Goal: Task Accomplishment & Management: Use online tool/utility

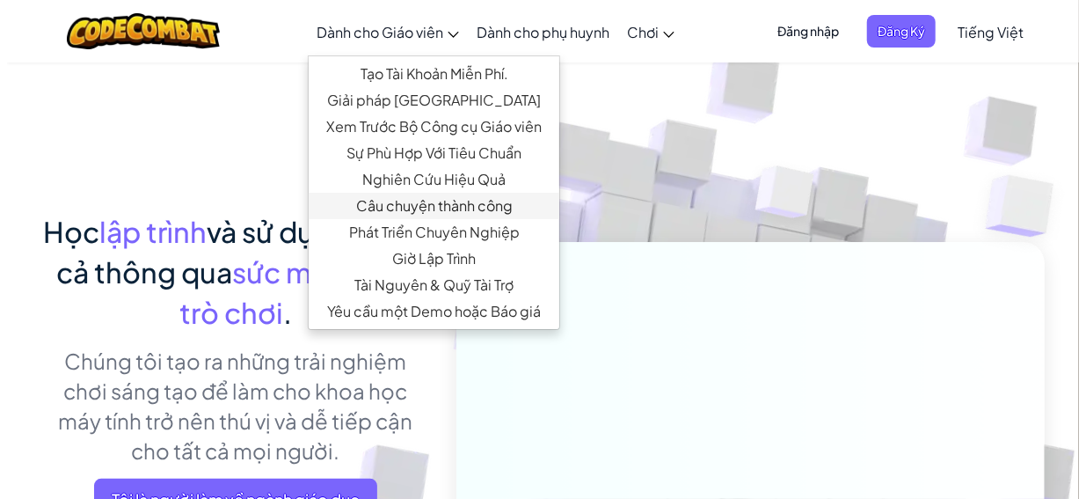
scroll to position [176, 0]
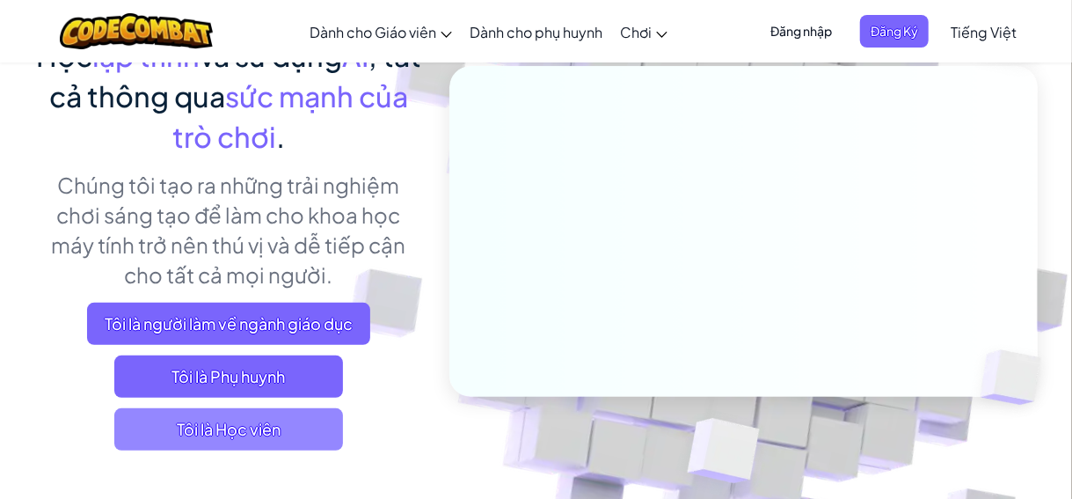
click at [284, 438] on span "Tôi là Học viên" at bounding box center [228, 429] width 229 height 42
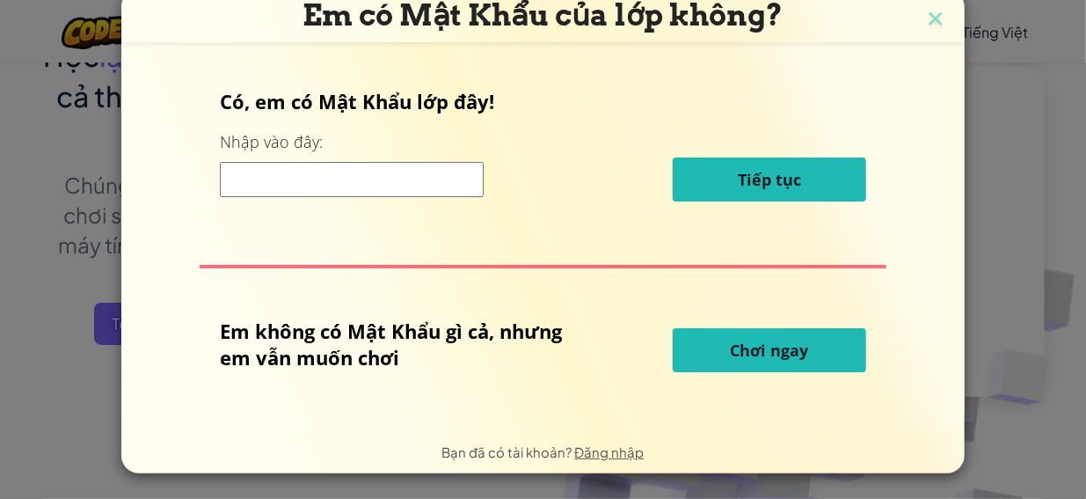
scroll to position [0, 0]
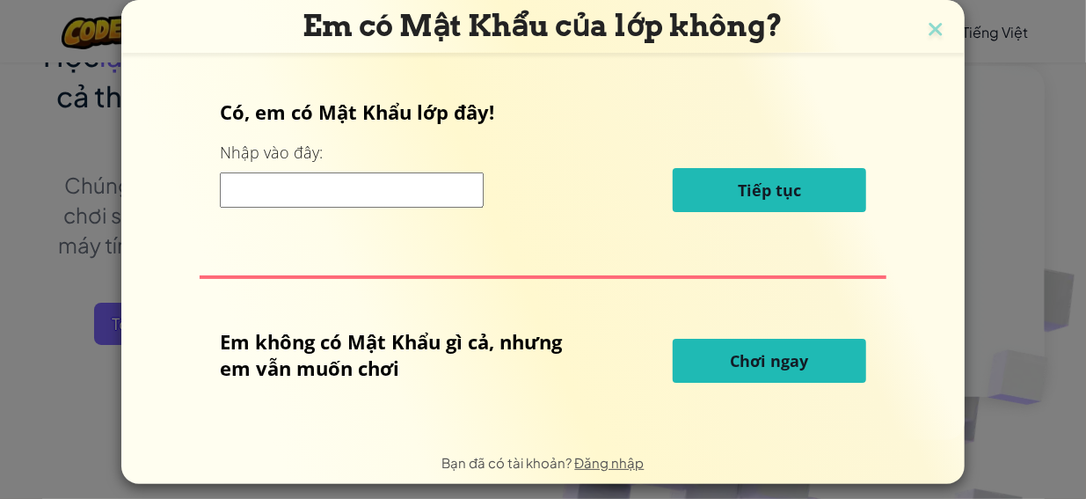
click at [796, 362] on span "Chơi ngay" at bounding box center [770, 360] width 78 height 21
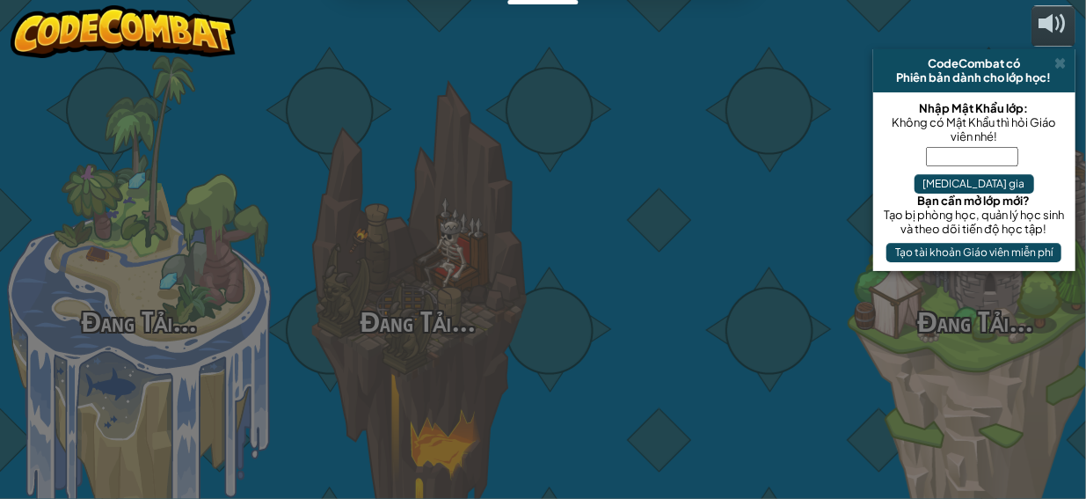
select select "vi"
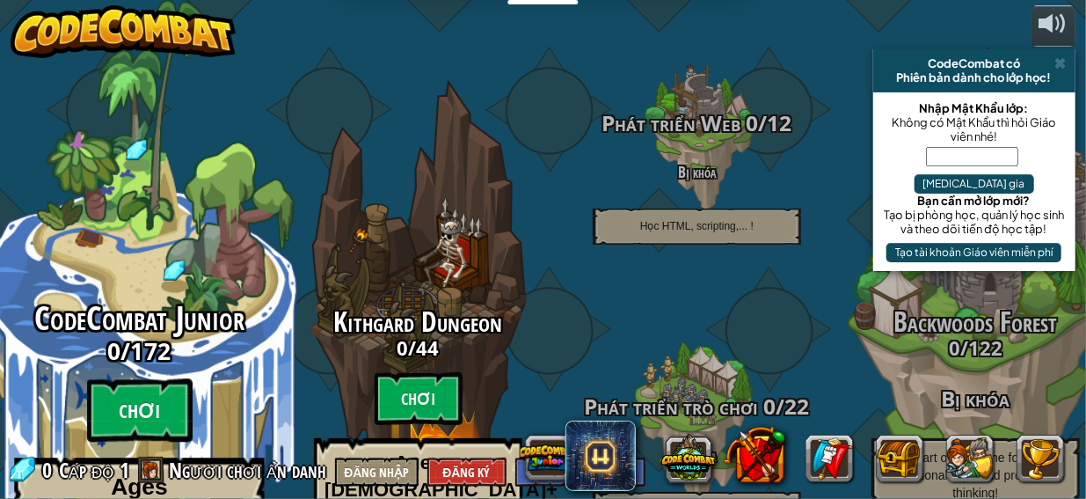
click at [149, 379] on btn "Chơi" at bounding box center [140, 410] width 106 height 63
select select "vi"
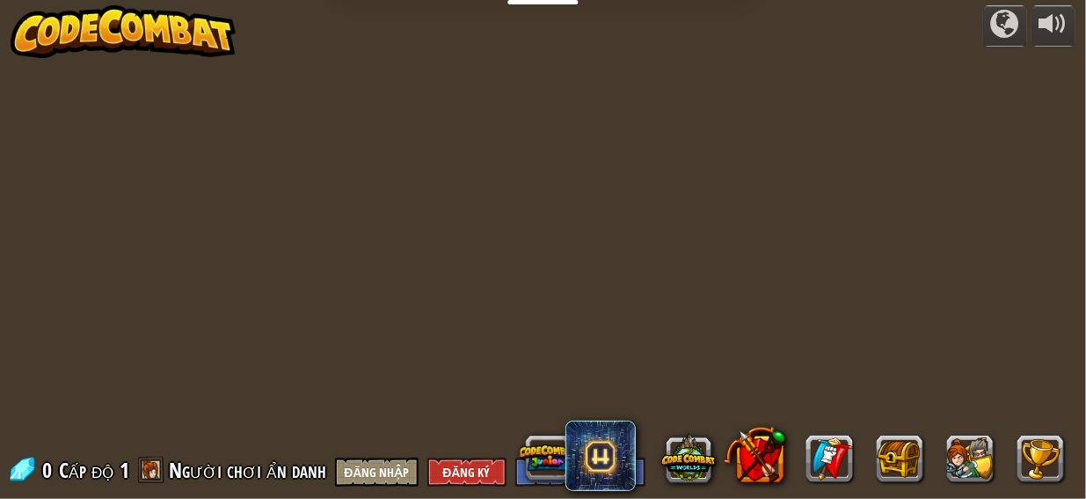
select select "vi"
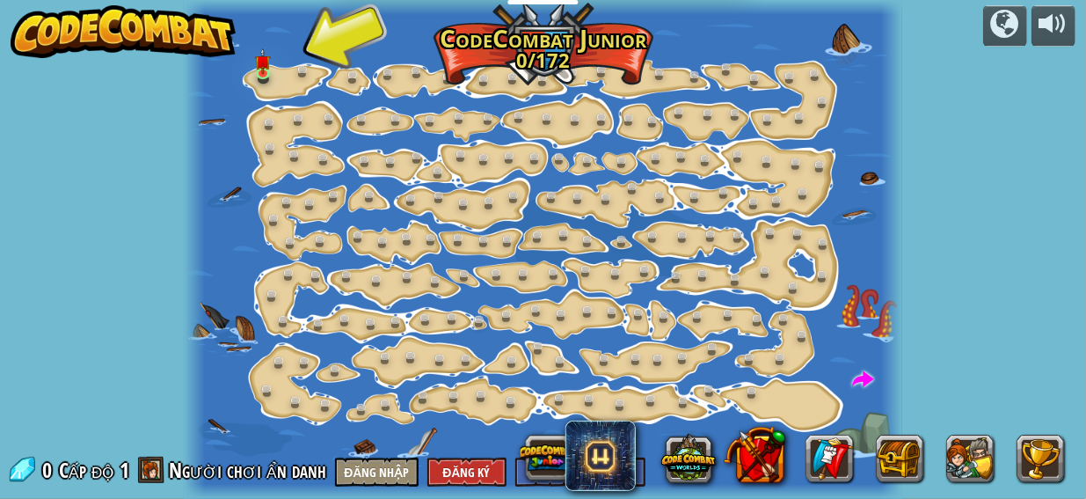
click at [263, 91] on div at bounding box center [543, 249] width 718 height 499
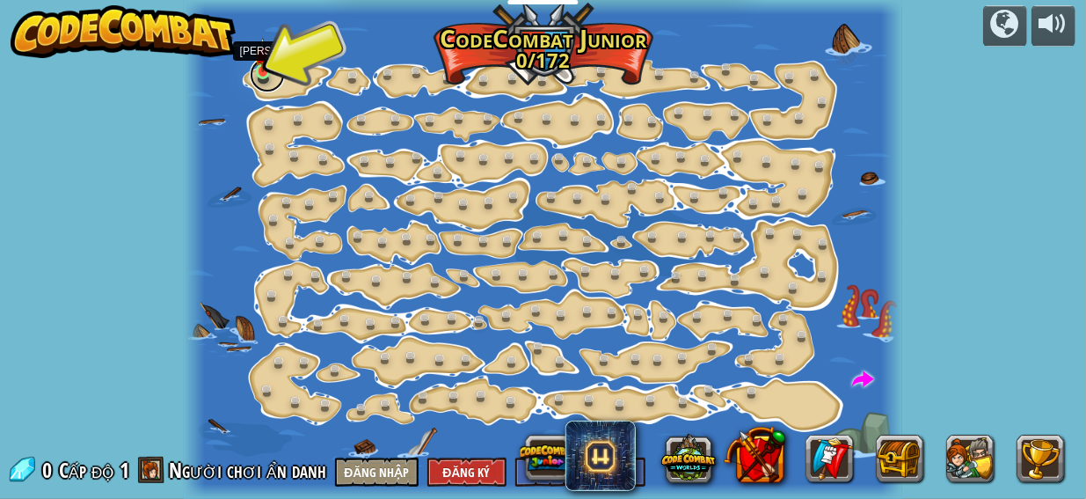
click at [281, 72] on link at bounding box center [267, 74] width 35 height 35
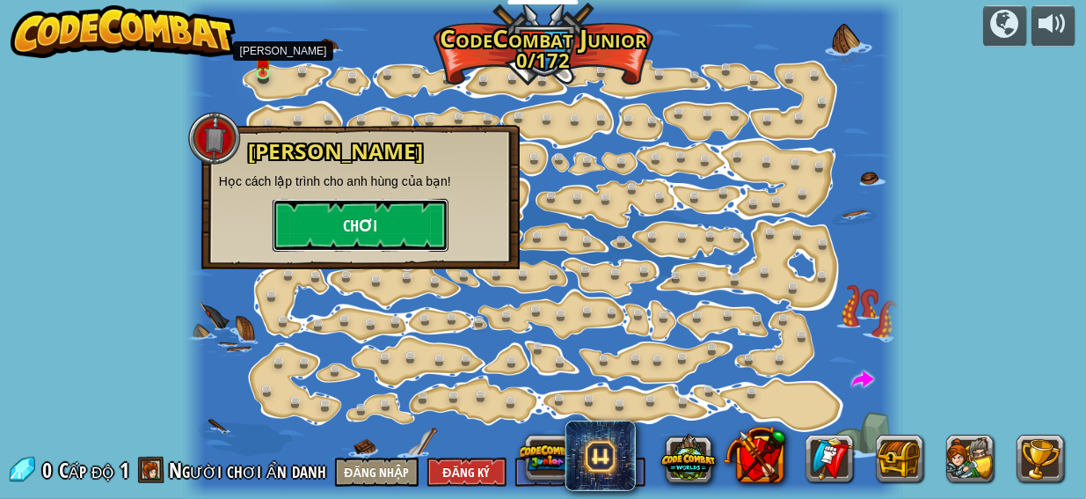
click at [342, 221] on button "Chơi" at bounding box center [361, 225] width 176 height 53
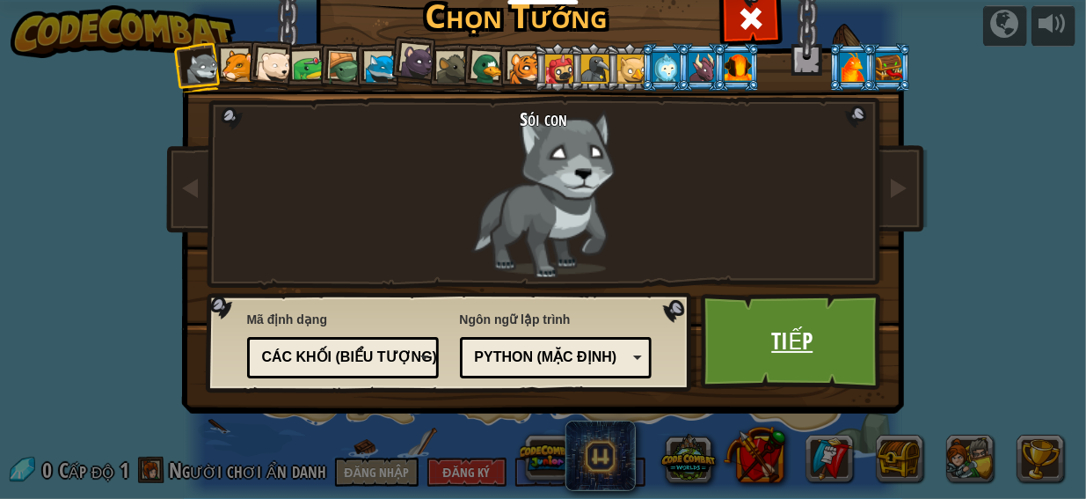
click at [759, 321] on link "Tiếp" at bounding box center [793, 341] width 184 height 97
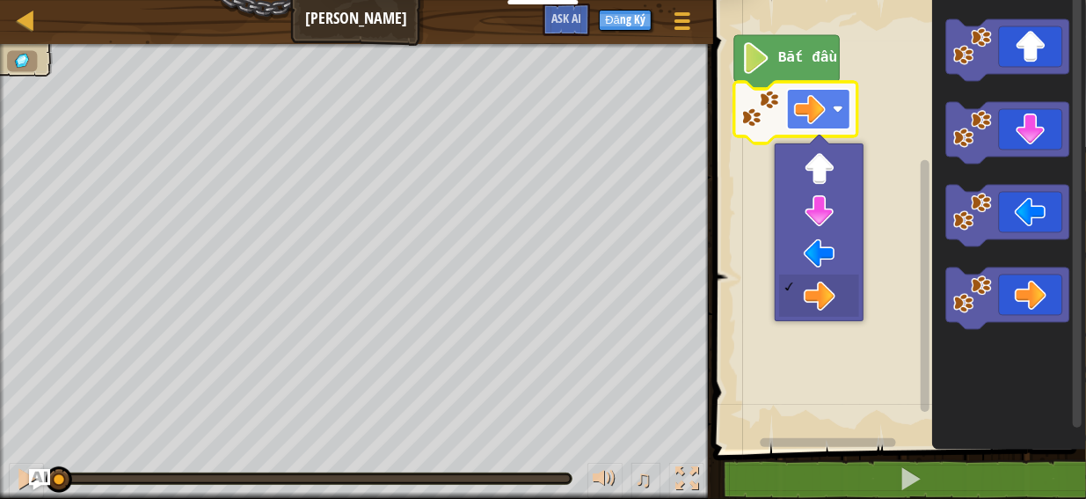
click at [816, 124] on image "Không gian làm việc Blockly" at bounding box center [810, 109] width 32 height 32
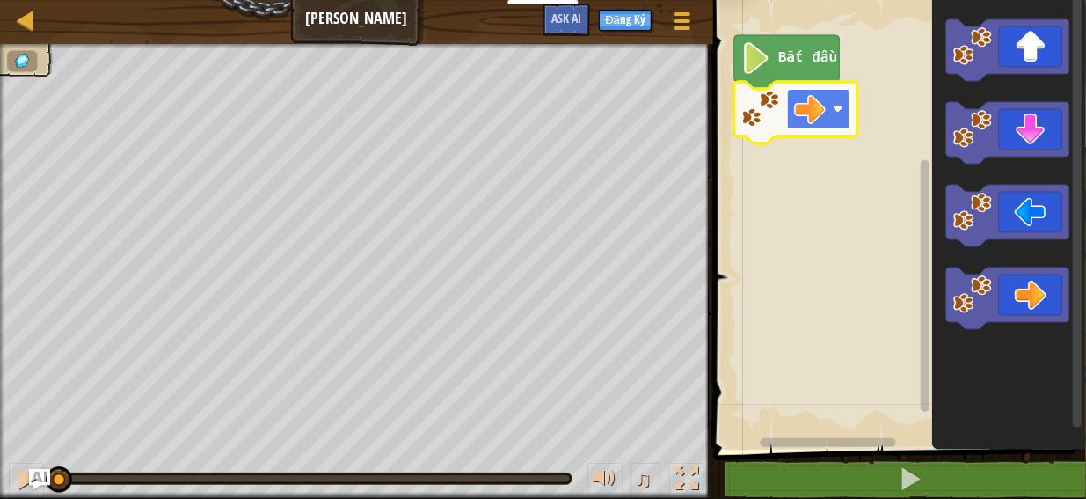
click at [816, 124] on image "Không gian làm việc Blockly" at bounding box center [810, 109] width 32 height 32
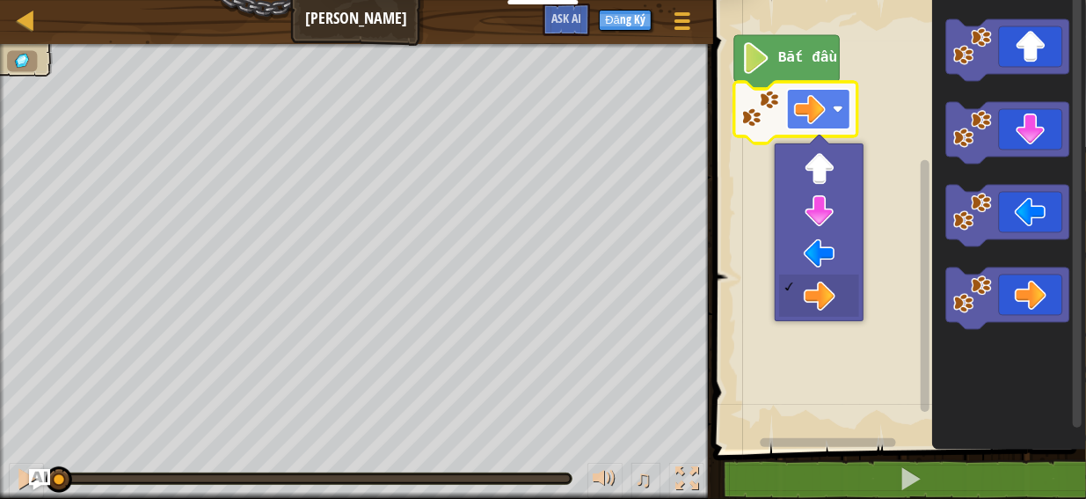
click at [816, 124] on image "Không gian làm việc Blockly" at bounding box center [810, 109] width 32 height 32
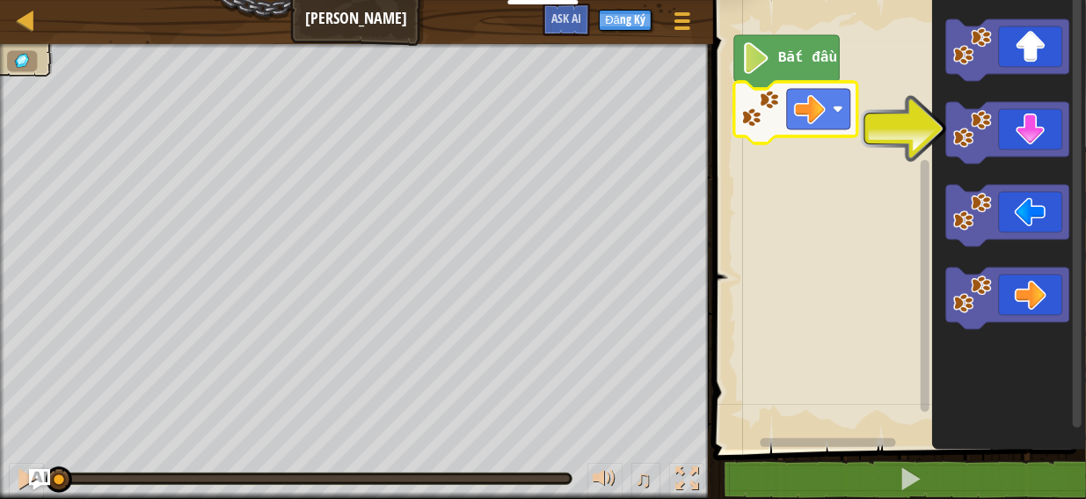
click at [803, 69] on icon "Không gian làm việc Blockly" at bounding box center [787, 62] width 106 height 54
click at [799, 93] on image "Không gian làm việc Blockly" at bounding box center [810, 109] width 32 height 32
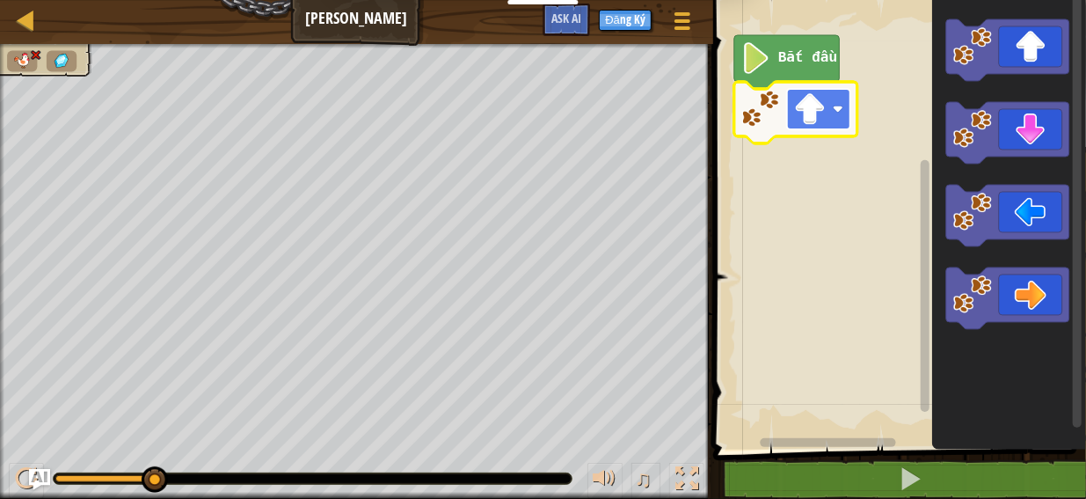
click at [847, 99] on rect "Không gian làm việc Blockly" at bounding box center [818, 109] width 63 height 40
click at [825, 106] on image "Không gian làm việc Blockly" at bounding box center [810, 109] width 32 height 32
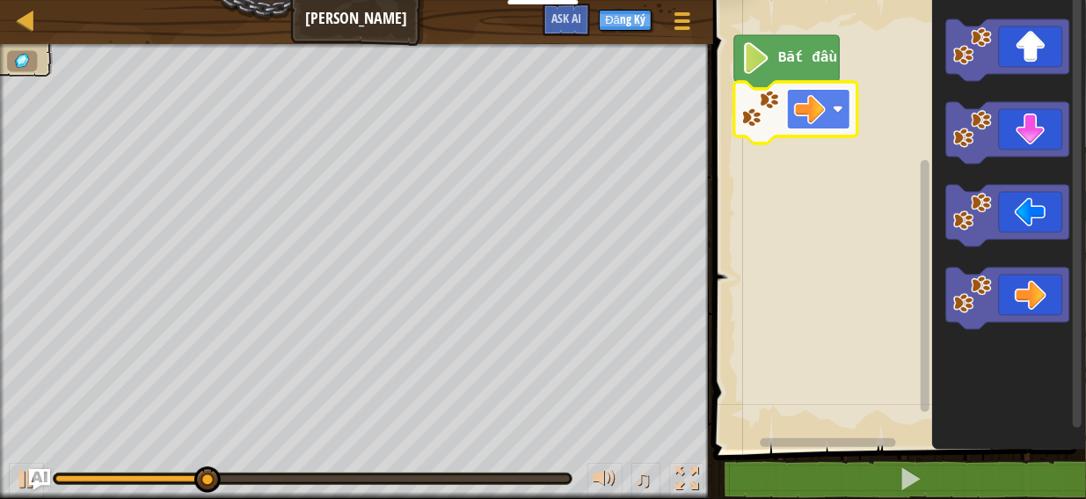
click at [804, 111] on image "Không gian làm việc Blockly" at bounding box center [810, 109] width 32 height 32
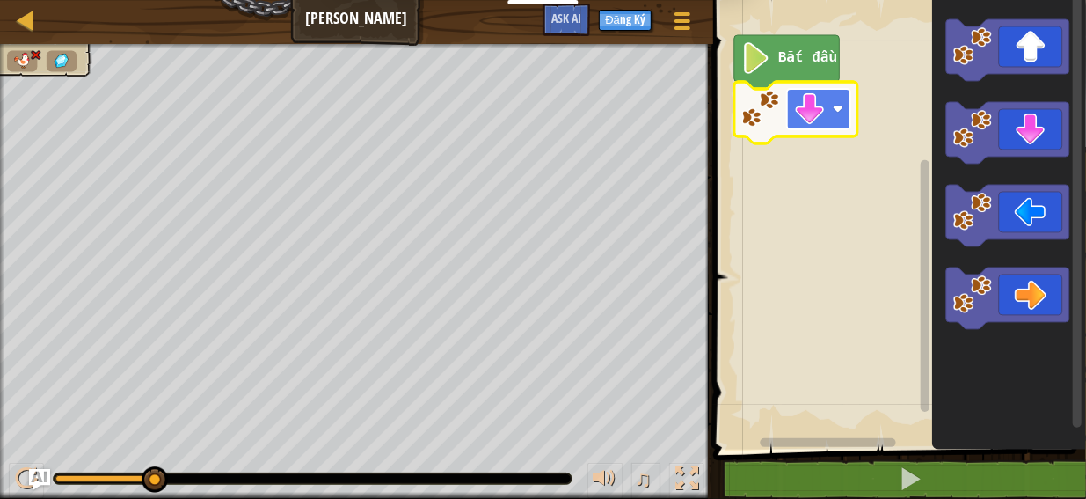
click at [812, 98] on image "Không gian làm việc Blockly" at bounding box center [810, 109] width 32 height 32
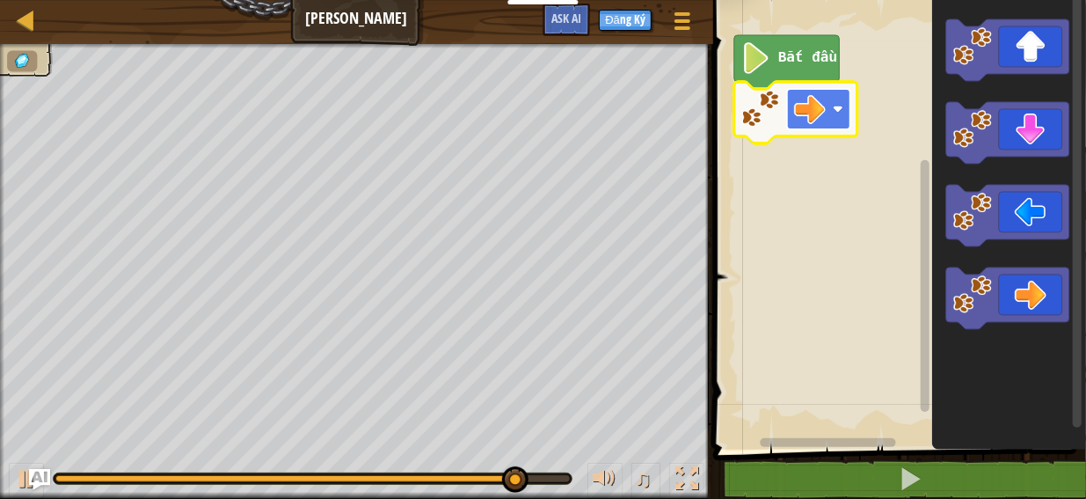
click at [811, 118] on image "Không gian làm việc Blockly" at bounding box center [810, 109] width 32 height 32
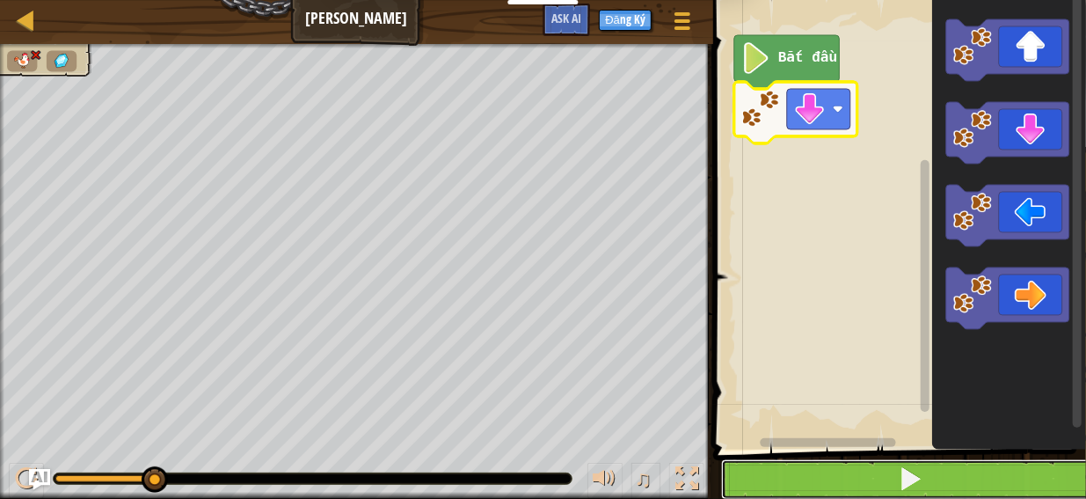
click at [918, 478] on span at bounding box center [910, 478] width 25 height 25
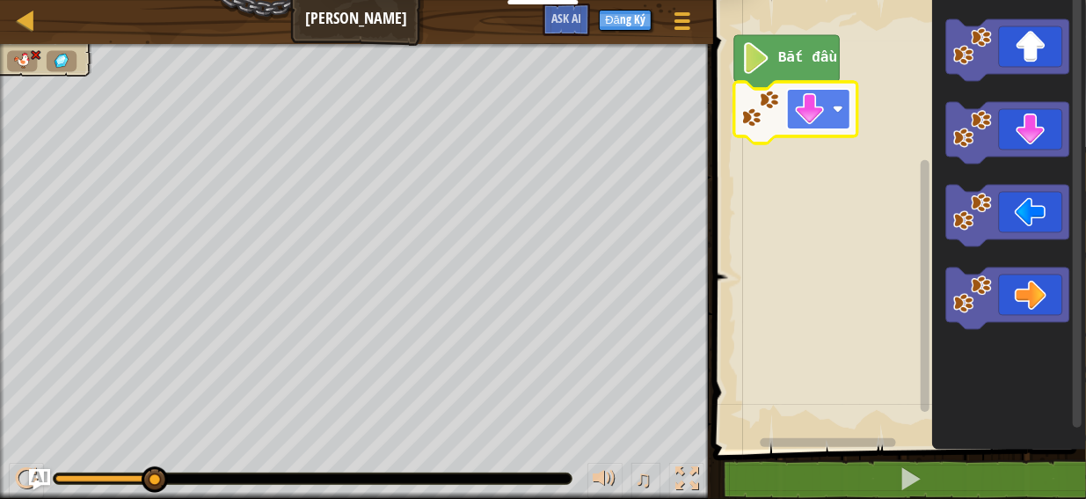
click at [830, 126] on rect "Không gian làm việc Blockly" at bounding box center [818, 109] width 63 height 40
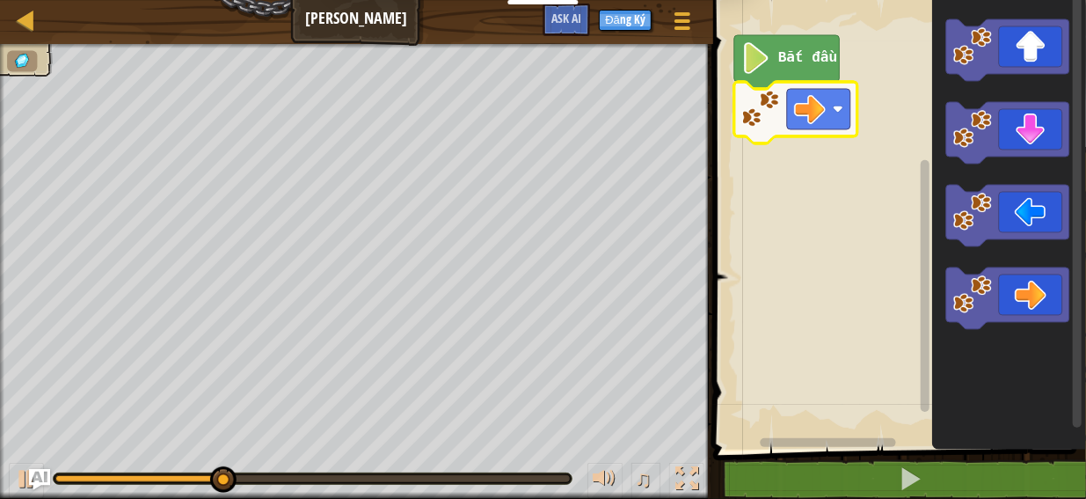
click at [807, 42] on icon "Không gian làm việc Blockly" at bounding box center [787, 62] width 106 height 54
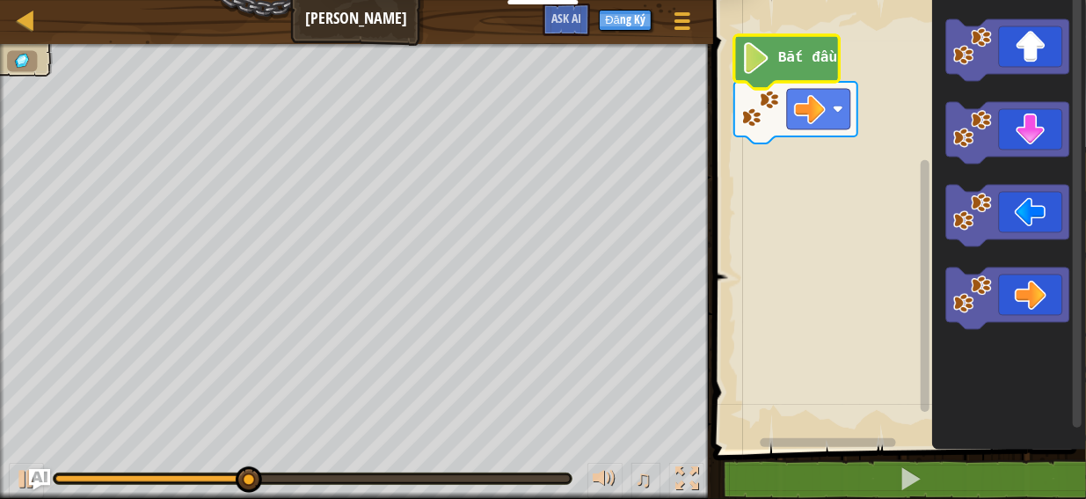
click at [807, 61] on text "Bắt đầu" at bounding box center [807, 59] width 59 height 16
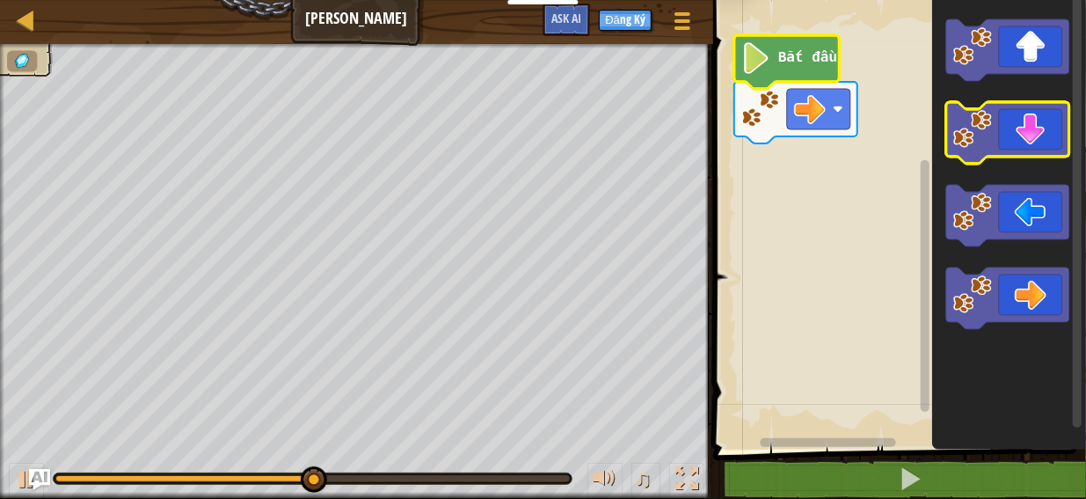
click at [1031, 147] on icon "Không gian làm việc Blockly" at bounding box center [1007, 133] width 123 height 62
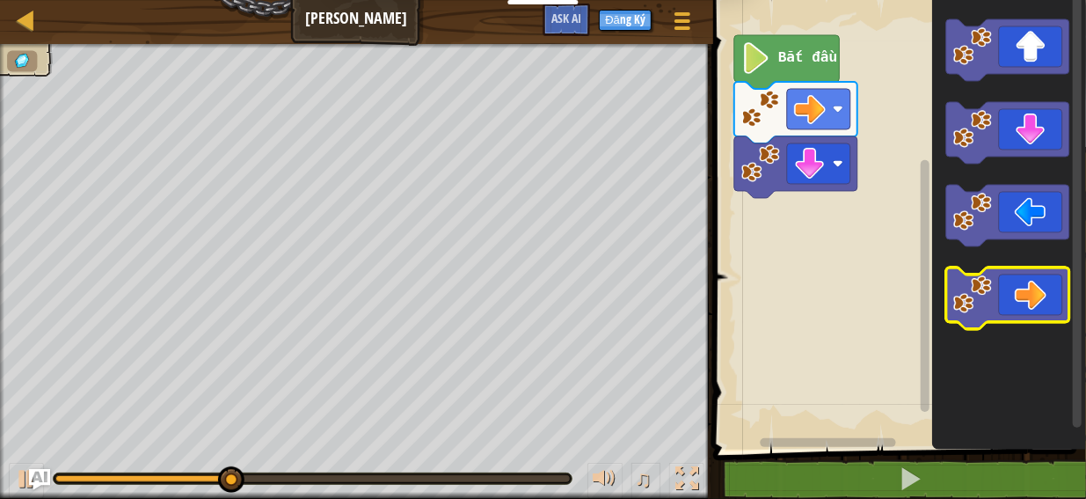
click at [1031, 289] on icon "Không gian làm việc Blockly" at bounding box center [1007, 298] width 123 height 62
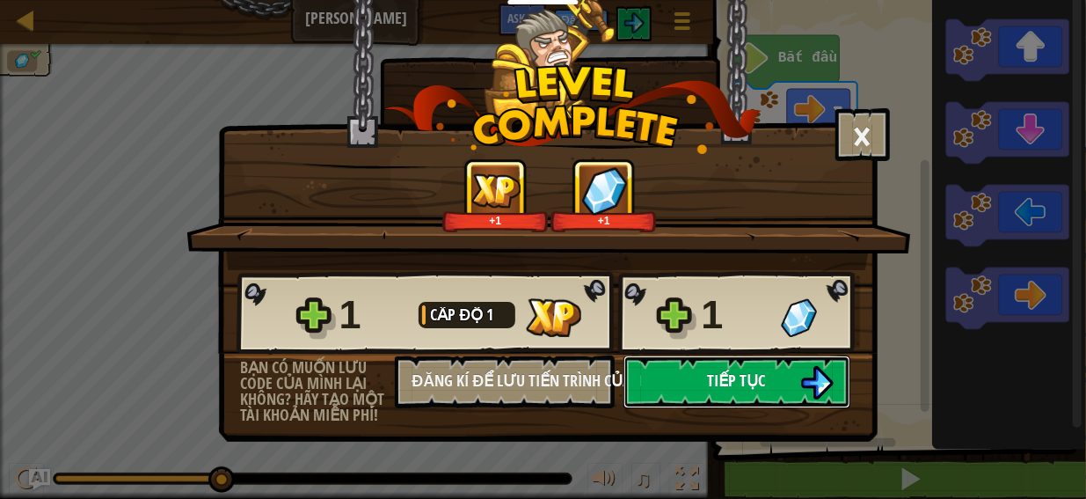
click at [751, 389] on span "Tiếp tục" at bounding box center [737, 380] width 58 height 22
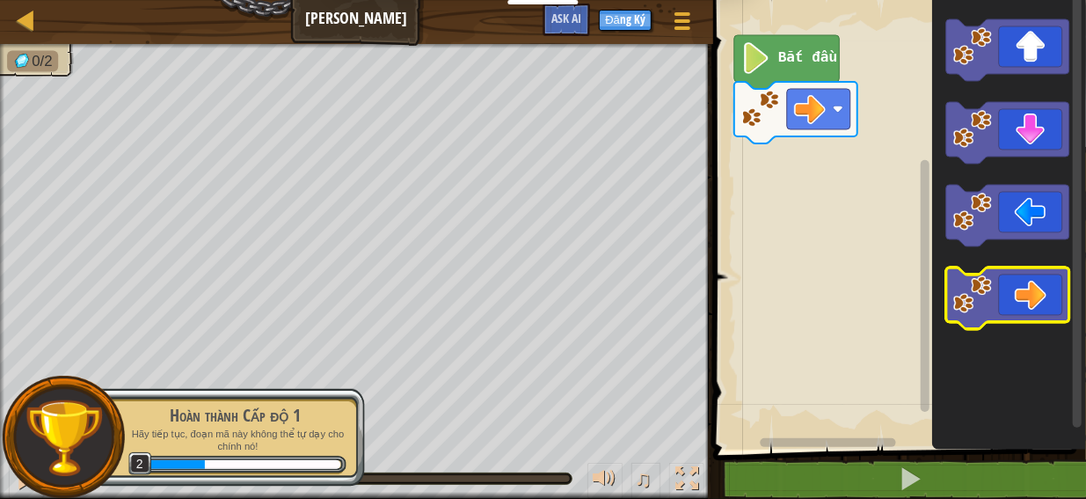
click at [998, 291] on icon "Không gian làm việc Blockly" at bounding box center [1007, 298] width 123 height 62
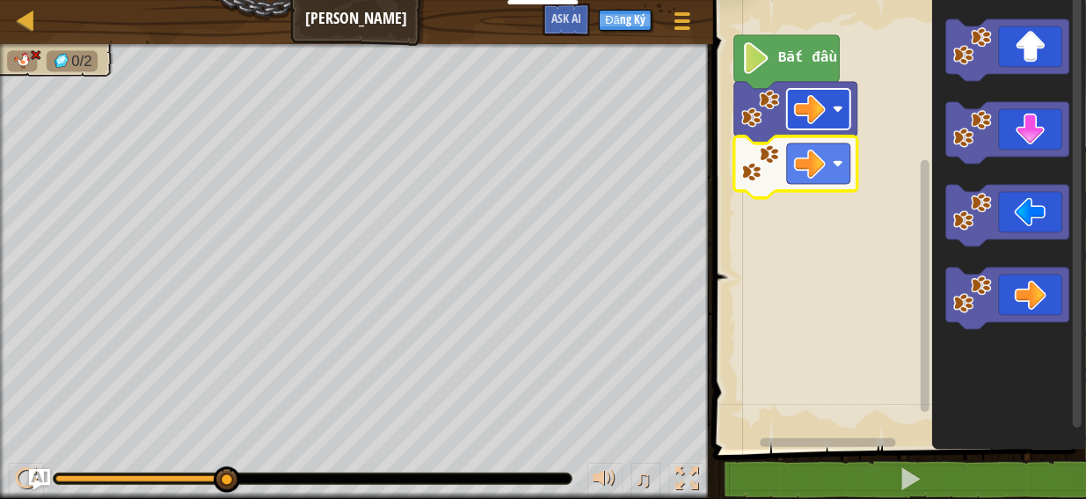
click at [810, 122] on image "Không gian làm việc Blockly" at bounding box center [810, 109] width 32 height 32
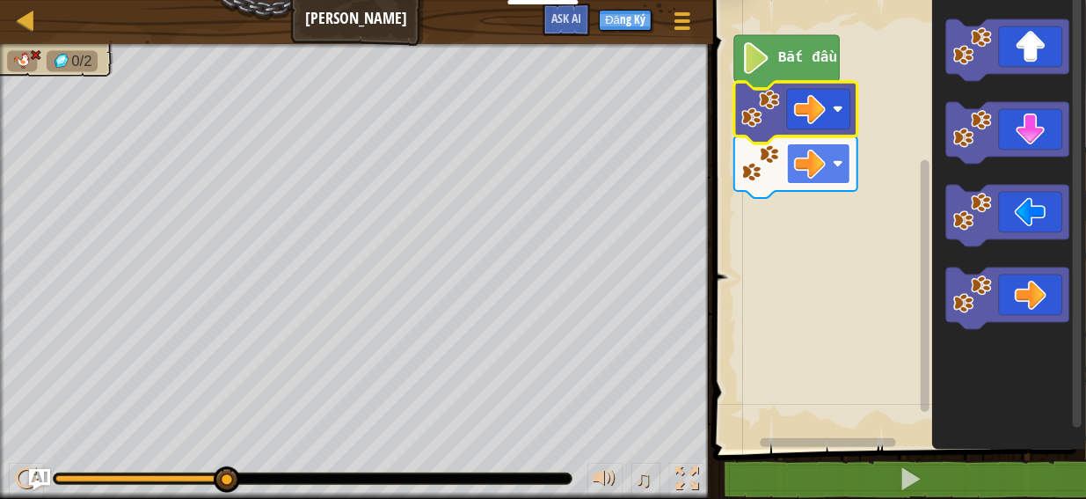
click at [837, 159] on image "Không gian làm việc Blockly" at bounding box center [838, 163] width 11 height 11
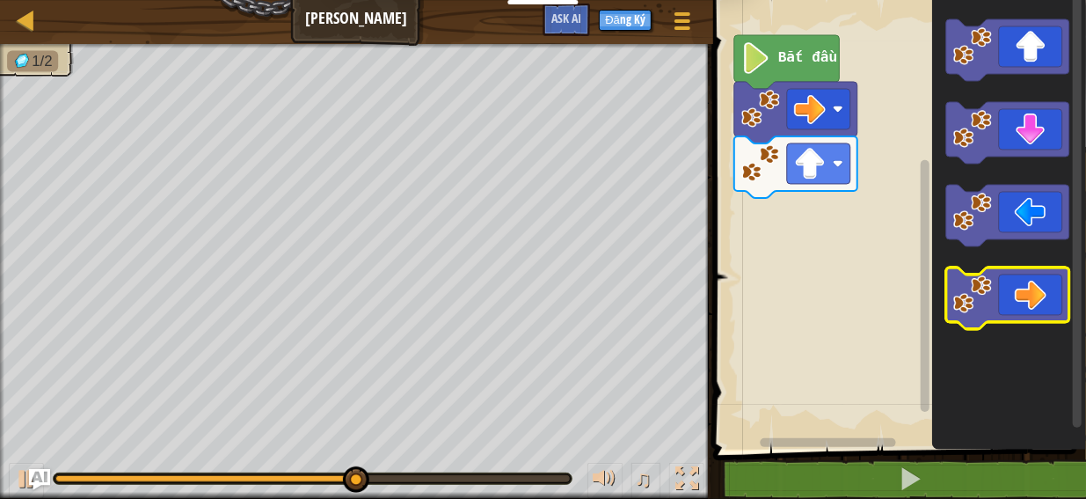
click at [1032, 288] on icon "Không gian làm việc Blockly" at bounding box center [1007, 298] width 123 height 62
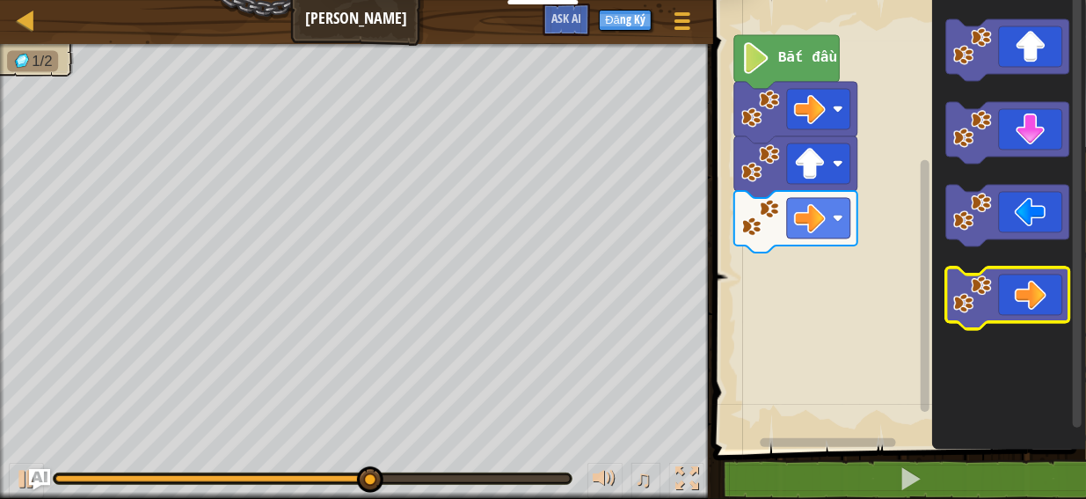
click at [1031, 295] on icon "Không gian làm việc Blockly" at bounding box center [1007, 298] width 123 height 62
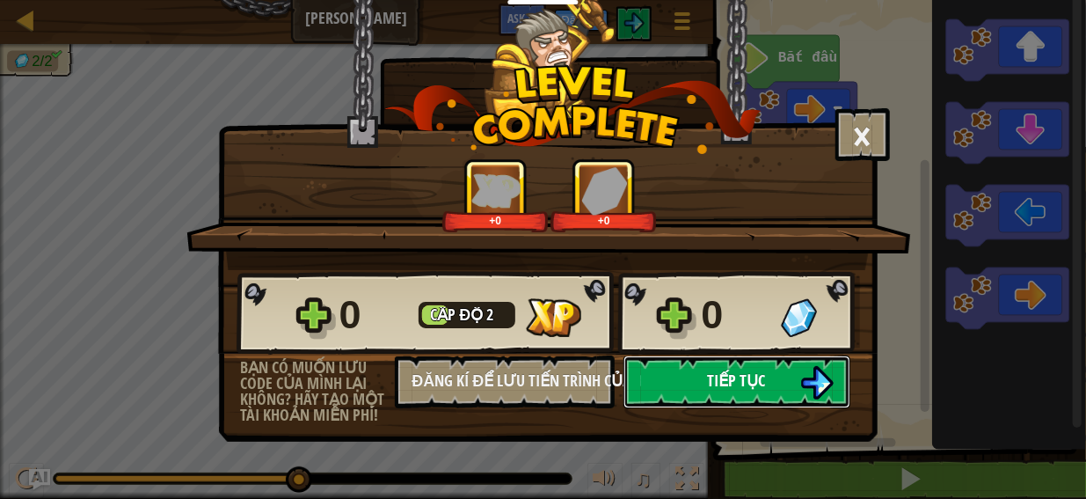
click at [740, 379] on span "Tiếp tục" at bounding box center [737, 380] width 58 height 22
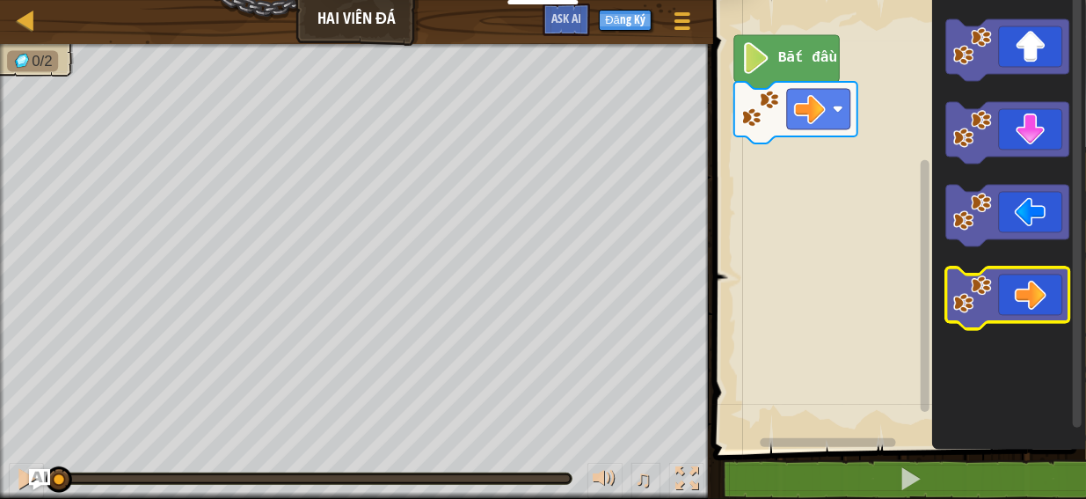
click at [1025, 280] on icon "Không gian làm việc Blockly" at bounding box center [1007, 298] width 123 height 62
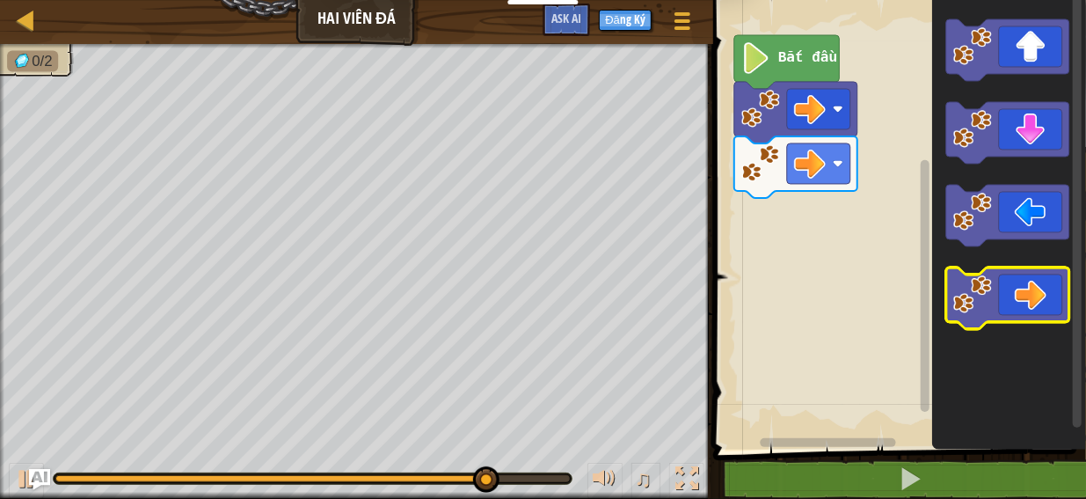
click at [1018, 303] on icon "Không gian làm việc Blockly" at bounding box center [1007, 298] width 123 height 62
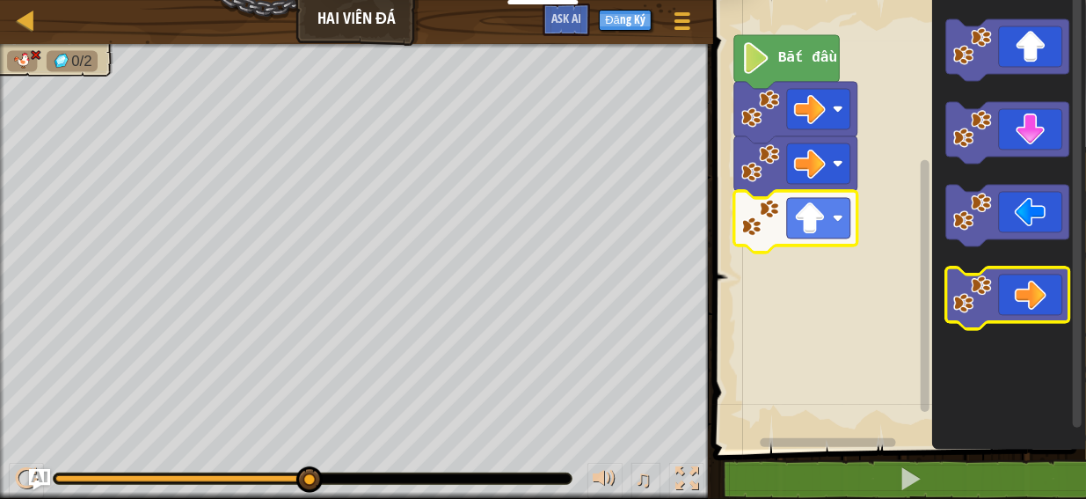
click at [1029, 288] on icon "Không gian làm việc Blockly" at bounding box center [1007, 298] width 123 height 62
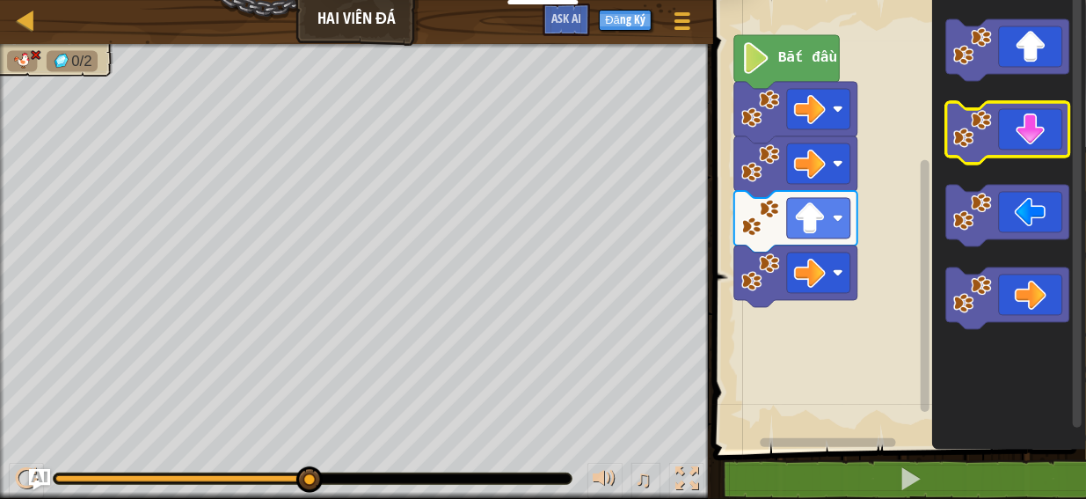
click at [1024, 119] on icon "Không gian làm việc Blockly" at bounding box center [1007, 133] width 123 height 62
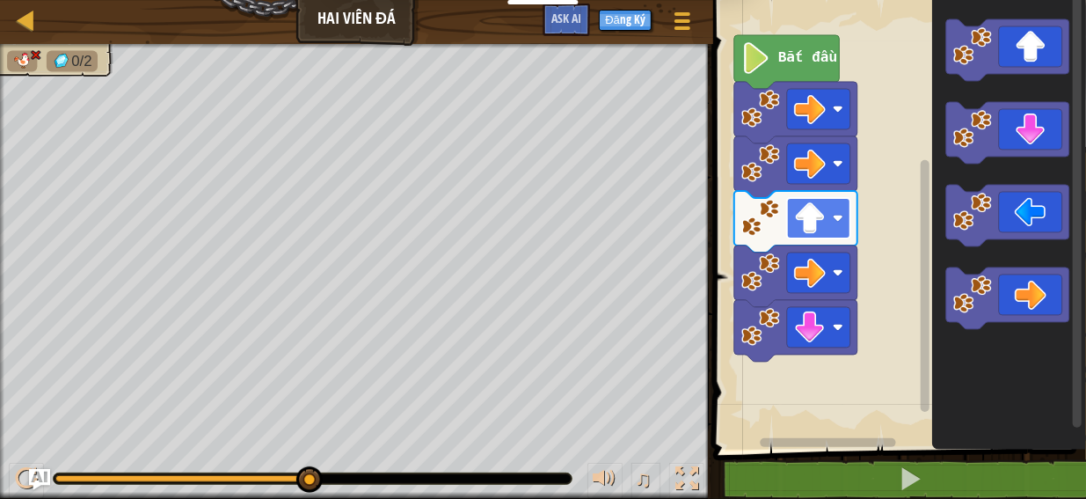
click at [837, 219] on image "Không gian làm việc Blockly" at bounding box center [838, 218] width 11 height 11
click at [835, 224] on rect "Không gian làm việc Blockly" at bounding box center [818, 218] width 63 height 40
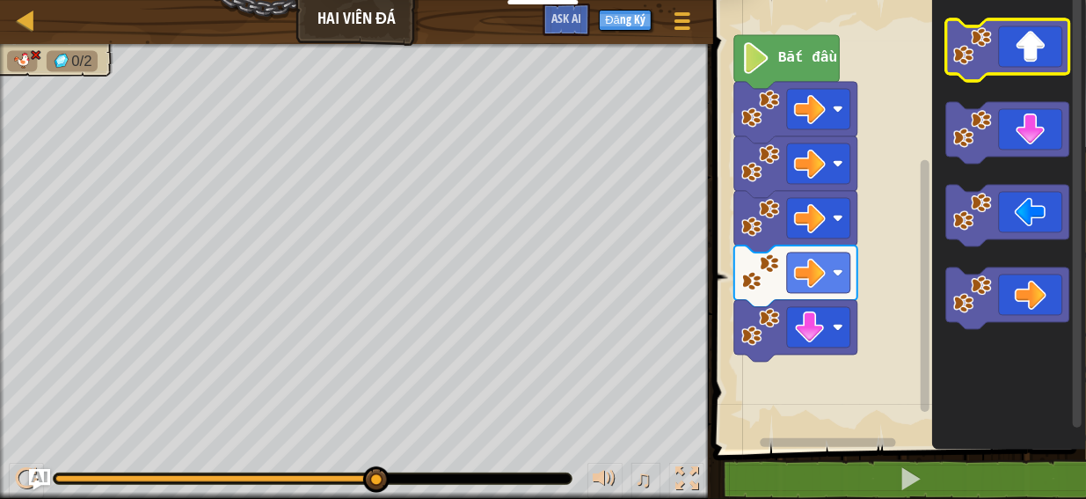
click at [1029, 62] on icon "Không gian làm việc Blockly" at bounding box center [1007, 50] width 123 height 62
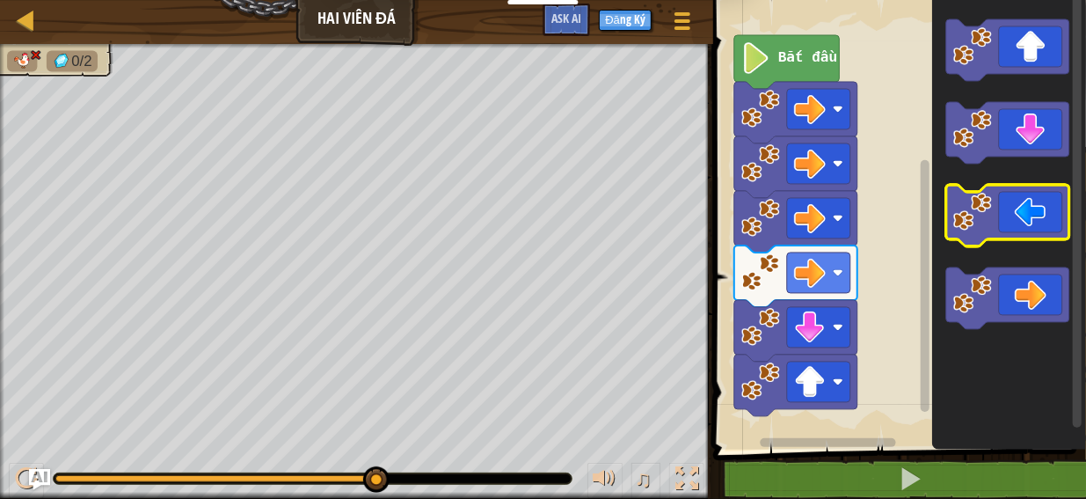
click at [1031, 226] on icon "Không gian làm việc Blockly" at bounding box center [1007, 216] width 123 height 62
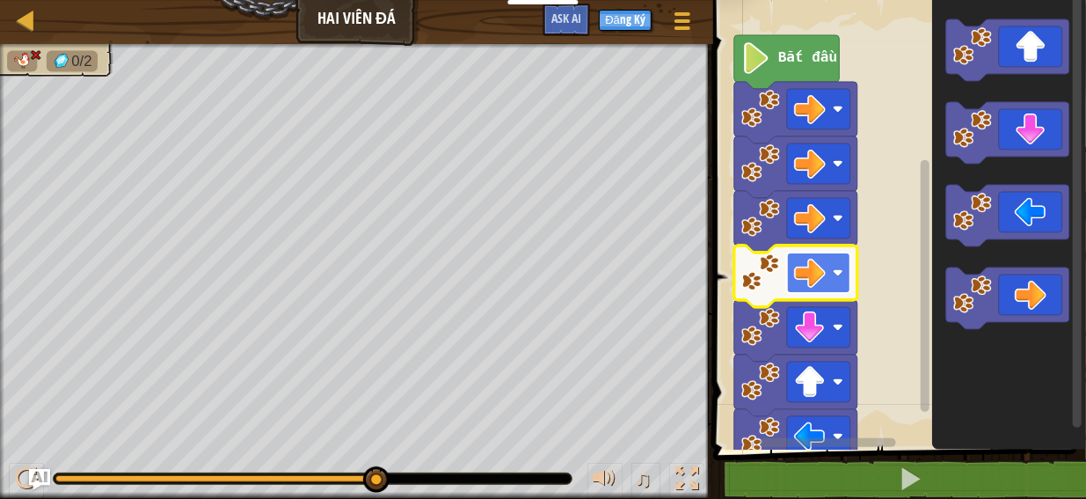
click at [842, 281] on rect "Không gian làm việc Blockly" at bounding box center [818, 272] width 63 height 40
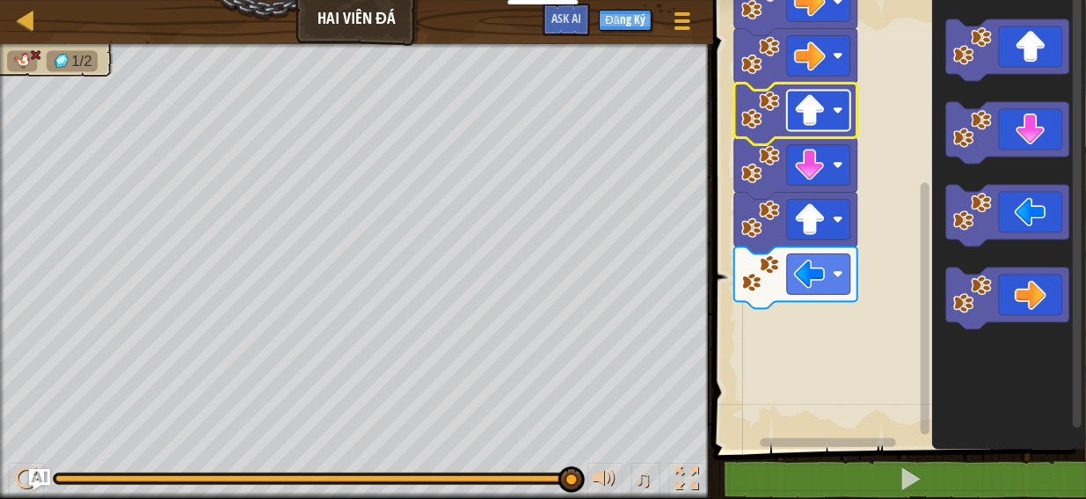
click at [832, 120] on rect "Không gian làm việc Blockly" at bounding box center [818, 111] width 63 height 40
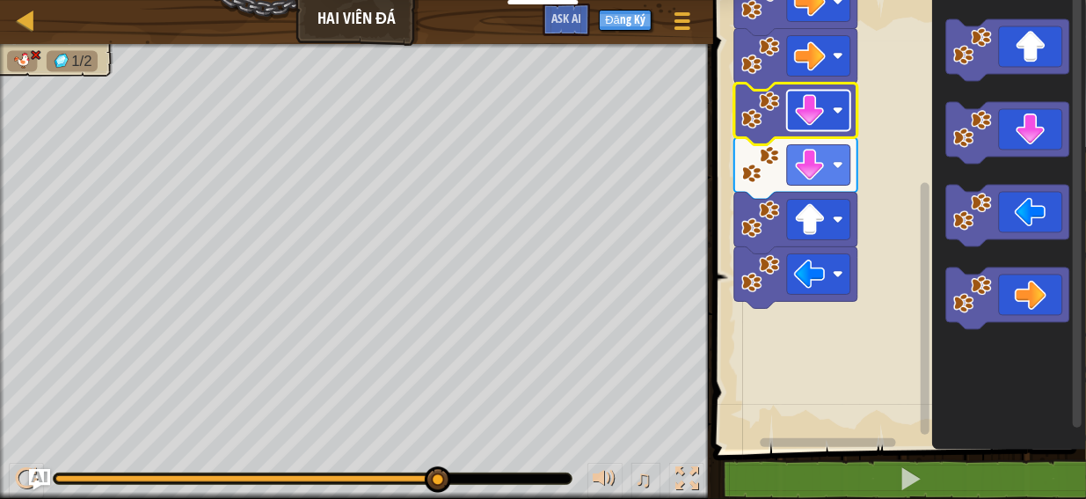
click at [837, 123] on rect "Không gian làm việc Blockly" at bounding box center [818, 111] width 63 height 40
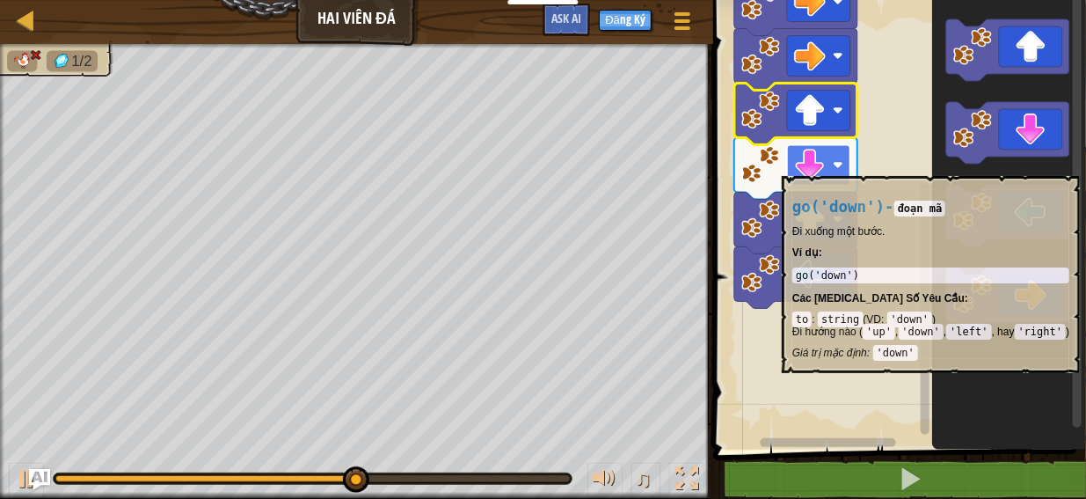
click at [838, 167] on image "Không gian làm việc Blockly" at bounding box center [838, 165] width 11 height 11
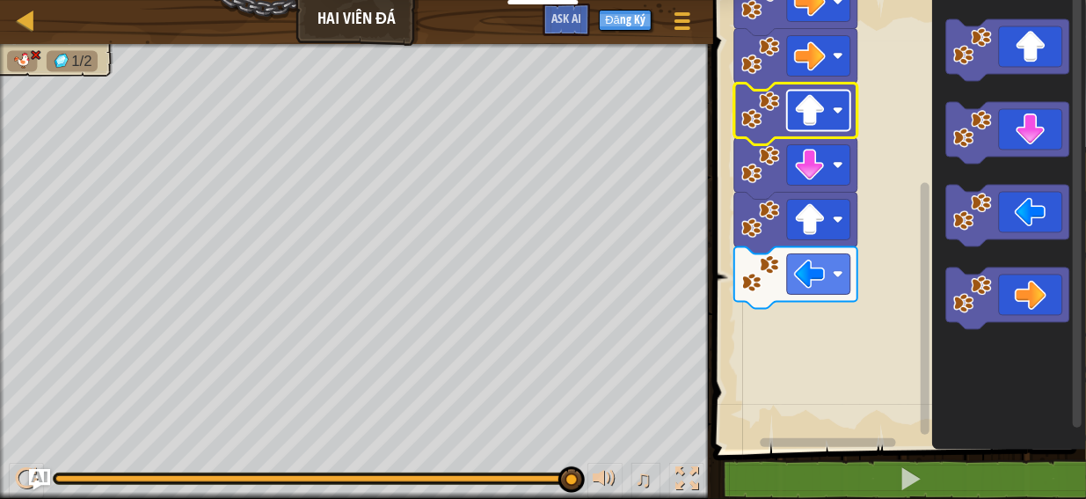
click at [834, 102] on rect "Không gian làm việc Blockly" at bounding box center [818, 111] width 63 height 40
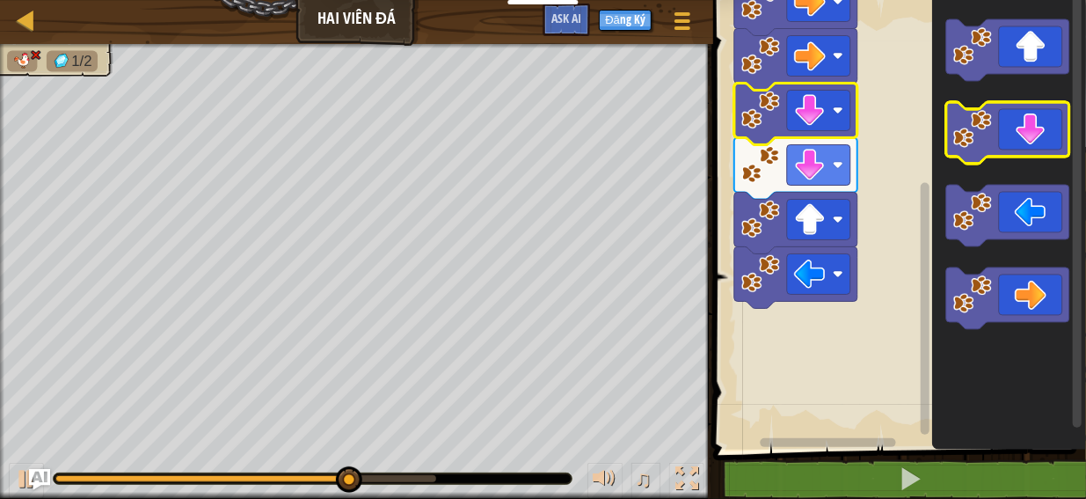
click at [1032, 124] on icon "Không gian làm việc Blockly" at bounding box center [1007, 133] width 123 height 62
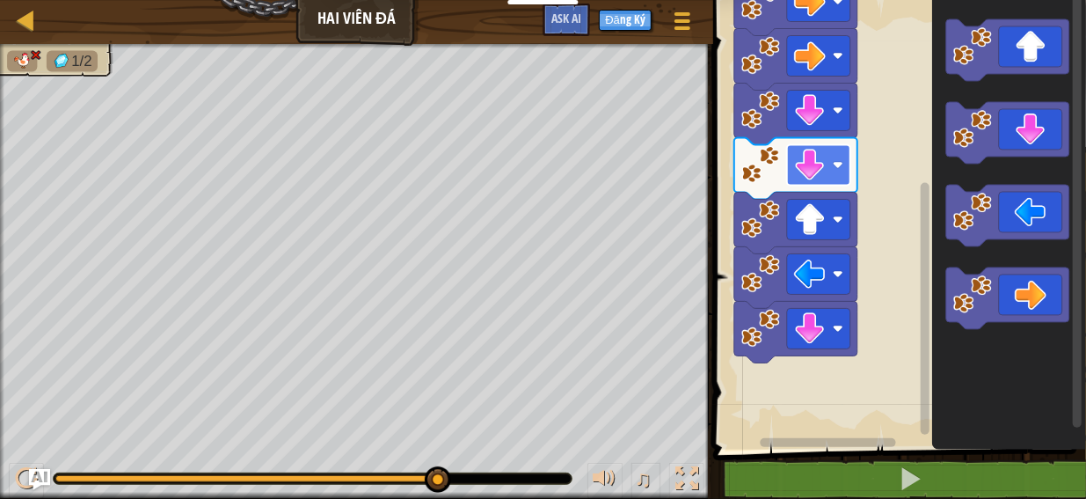
click at [841, 171] on rect "Không gian làm việc Blockly" at bounding box center [818, 165] width 63 height 40
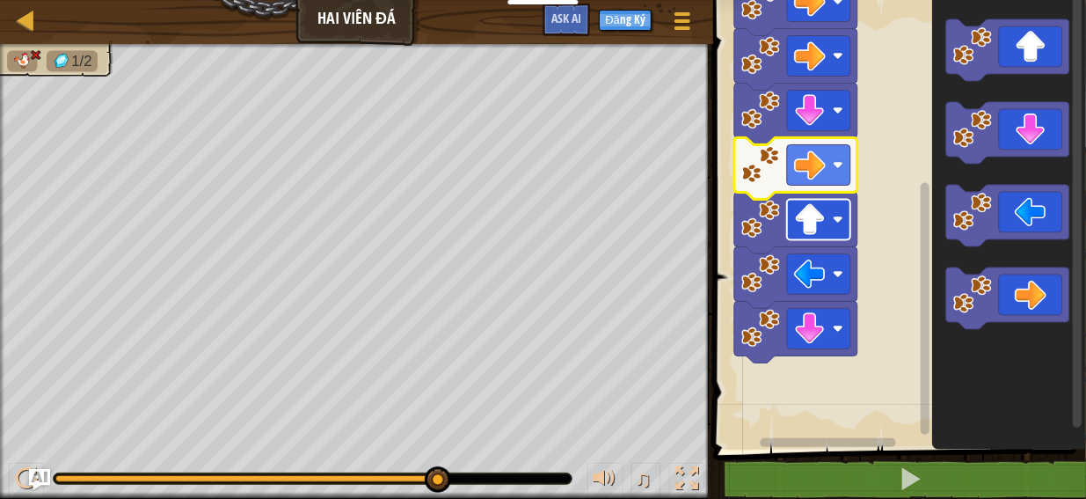
click at [842, 215] on image "Không gian làm việc Blockly" at bounding box center [838, 220] width 11 height 11
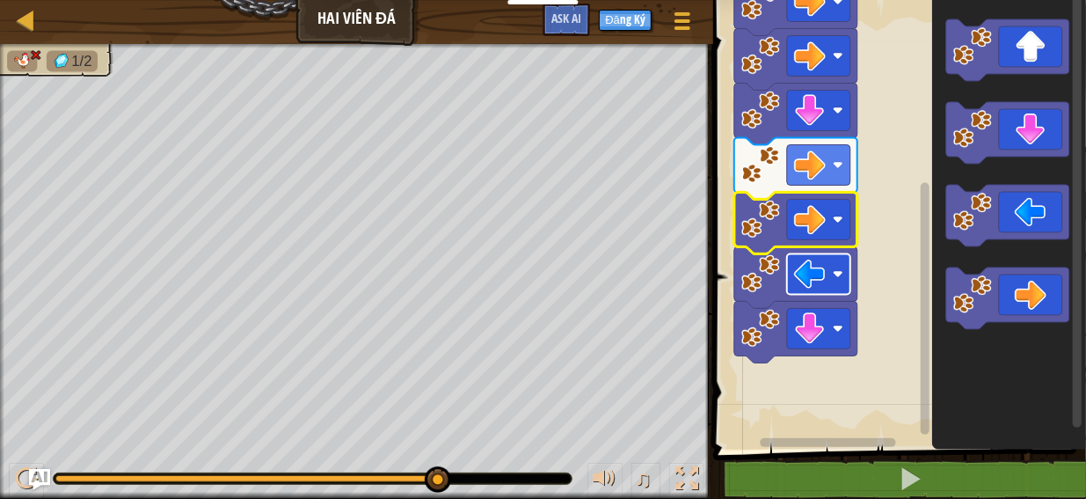
click at [840, 276] on image "Không gian làm việc Blockly" at bounding box center [838, 274] width 11 height 11
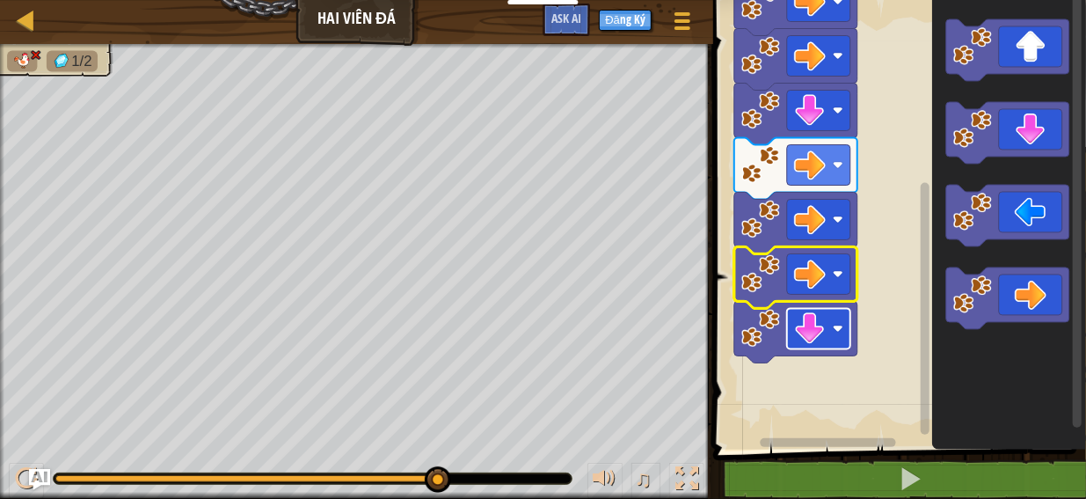
click at [842, 321] on rect "Không gian làm việc Blockly" at bounding box center [818, 329] width 63 height 40
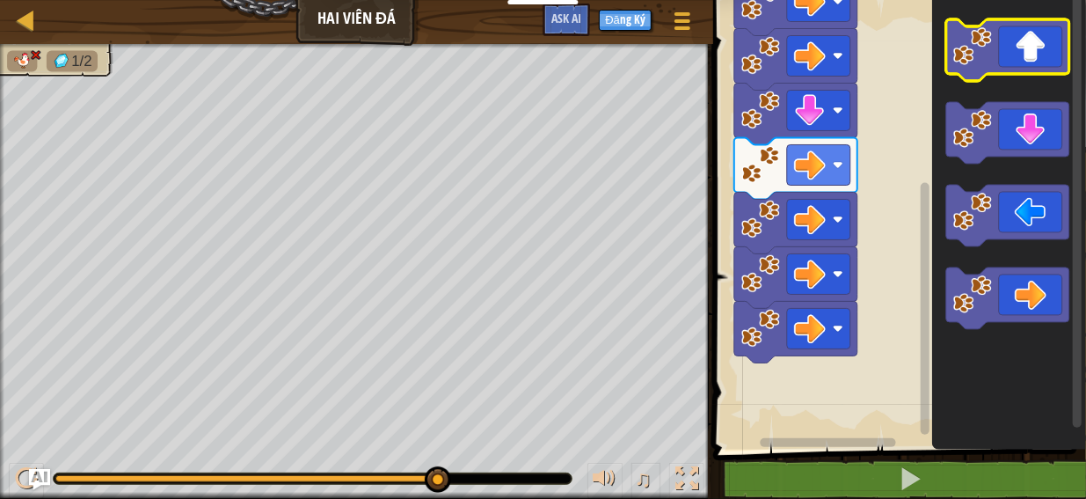
click at [1020, 52] on icon "Không gian làm việc Blockly" at bounding box center [1007, 50] width 123 height 62
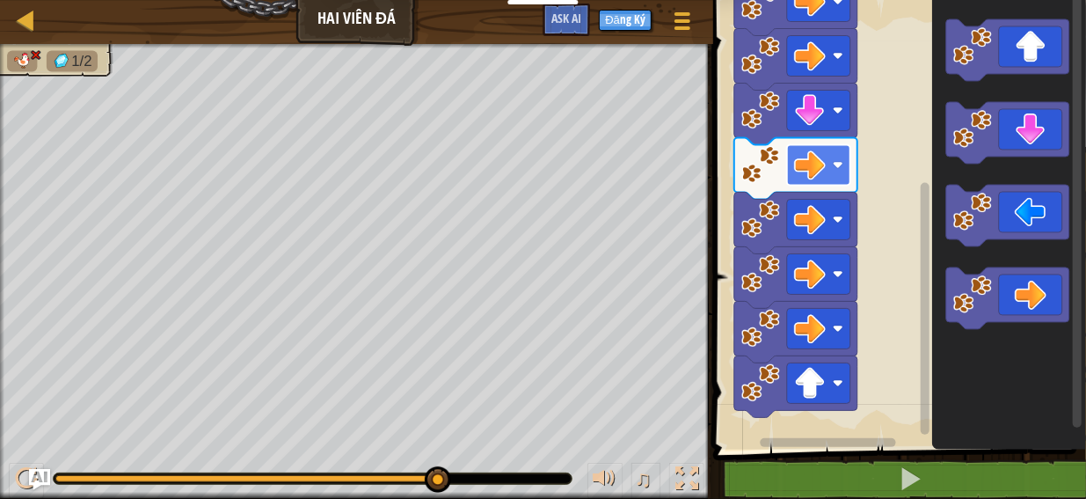
click at [839, 168] on image "Không gian làm việc Blockly" at bounding box center [838, 165] width 11 height 11
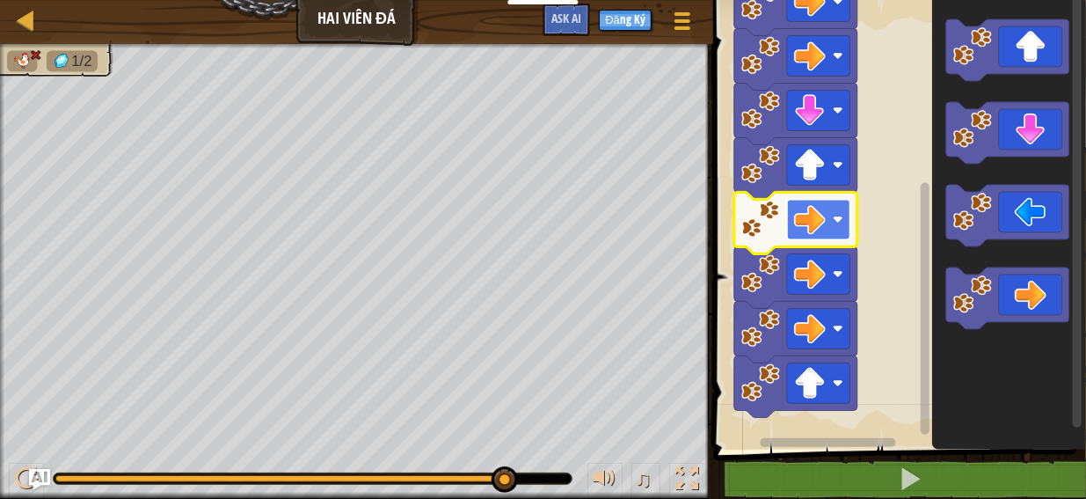
click at [842, 222] on image "Không gian làm việc Blockly" at bounding box center [838, 220] width 11 height 11
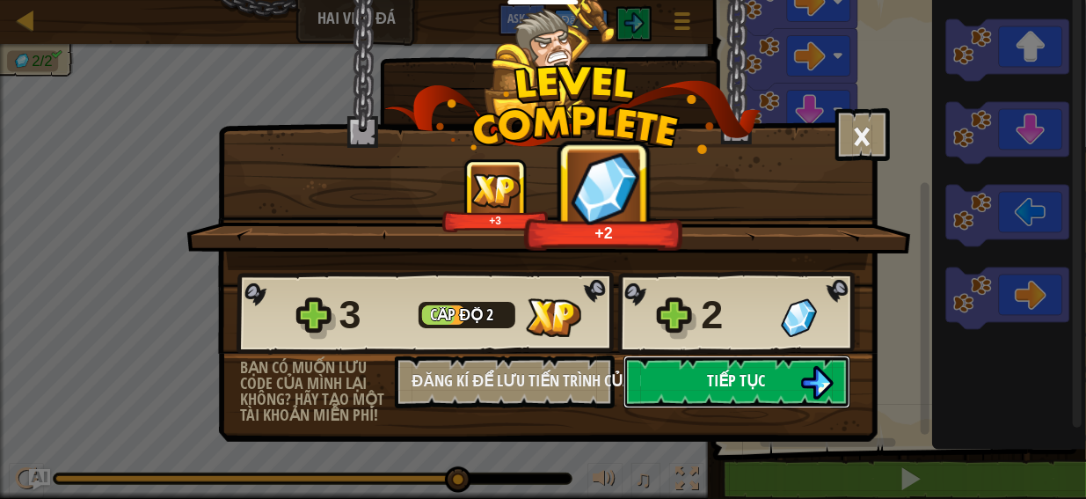
click at [763, 375] on span "Tiếp tục" at bounding box center [737, 380] width 58 height 22
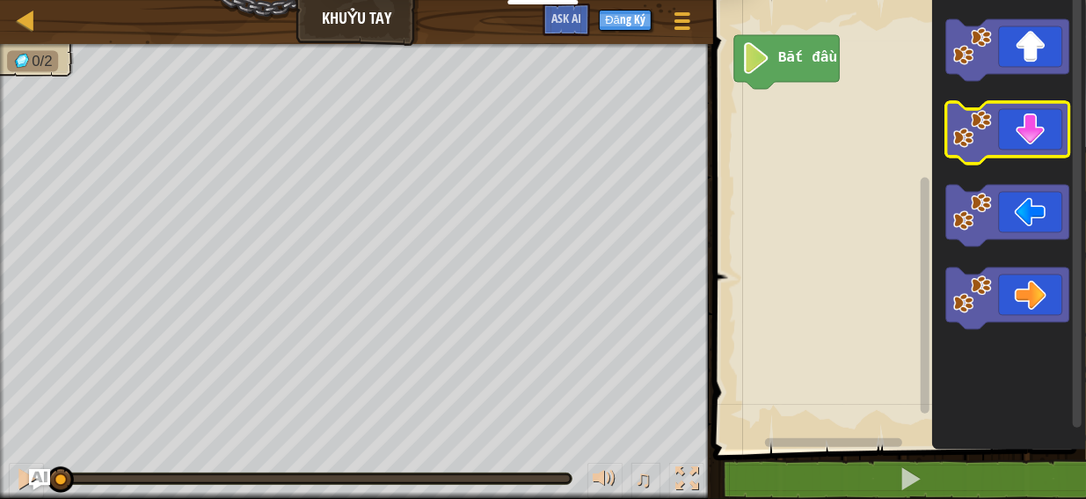
click at [1027, 142] on icon "Không gian làm việc Blockly" at bounding box center [1007, 133] width 123 height 62
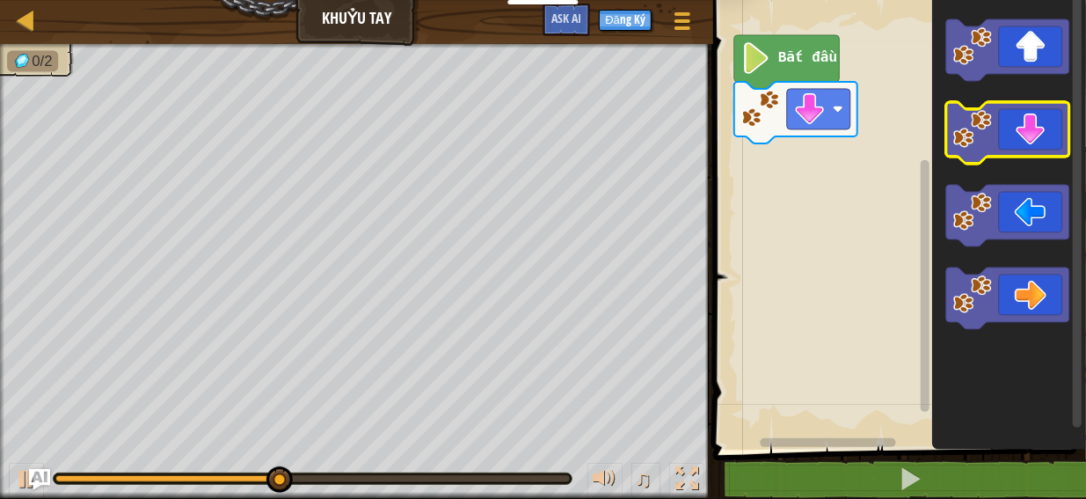
click at [1027, 142] on icon "Không gian làm việc Blockly" at bounding box center [1007, 133] width 123 height 62
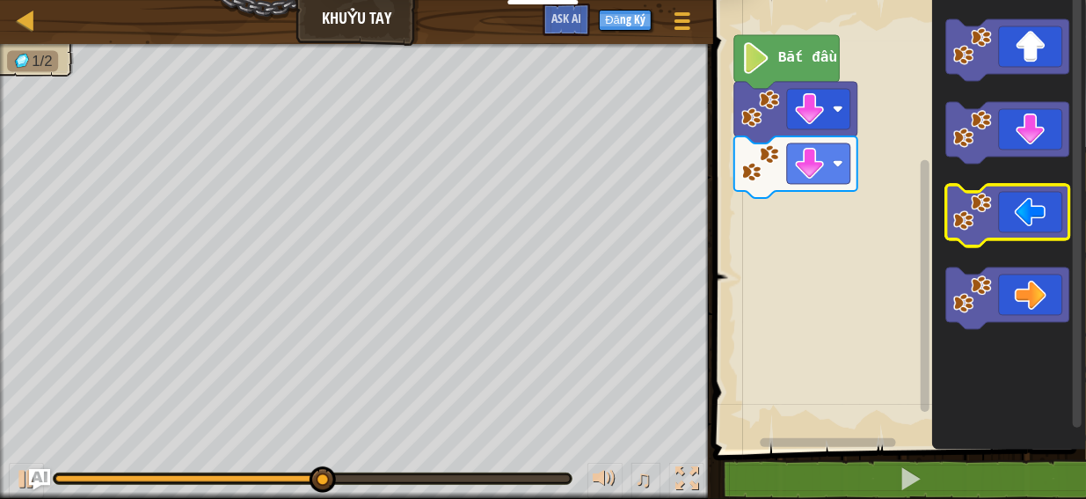
click at [1031, 208] on icon "Không gian làm việc Blockly" at bounding box center [1007, 216] width 123 height 62
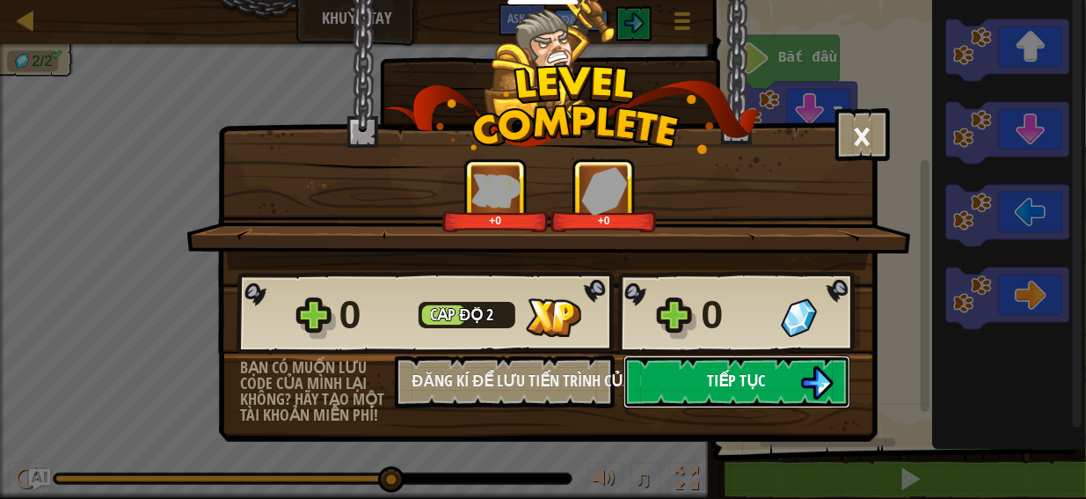
click at [743, 383] on span "Tiếp tục" at bounding box center [737, 380] width 58 height 22
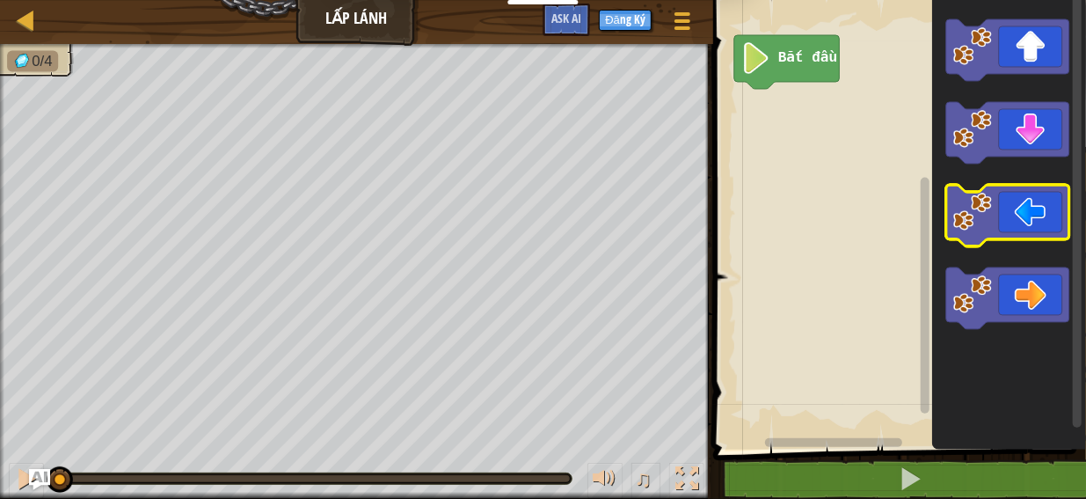
click at [1019, 212] on icon "Không gian làm việc Blockly" at bounding box center [1007, 216] width 123 height 62
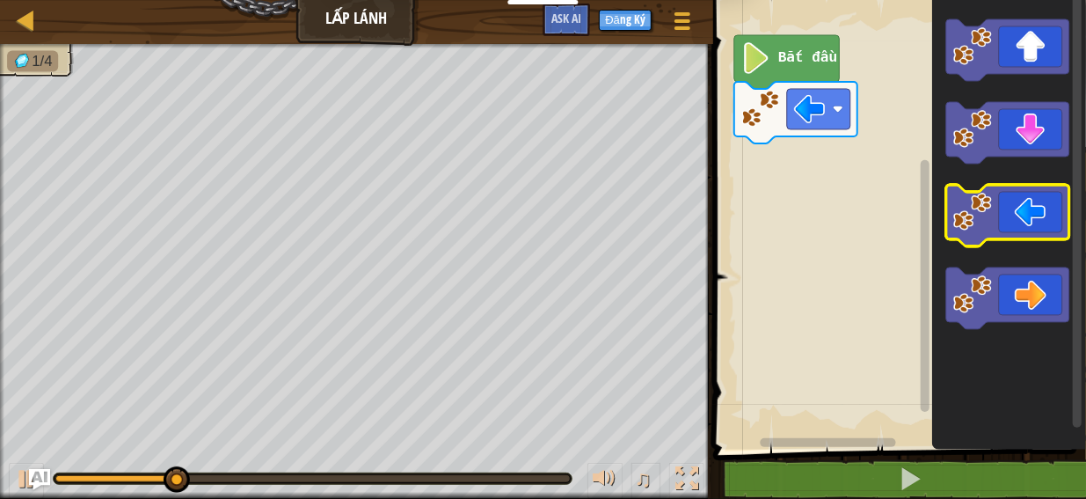
click at [1019, 212] on icon "Không gian làm việc Blockly" at bounding box center [1007, 216] width 123 height 62
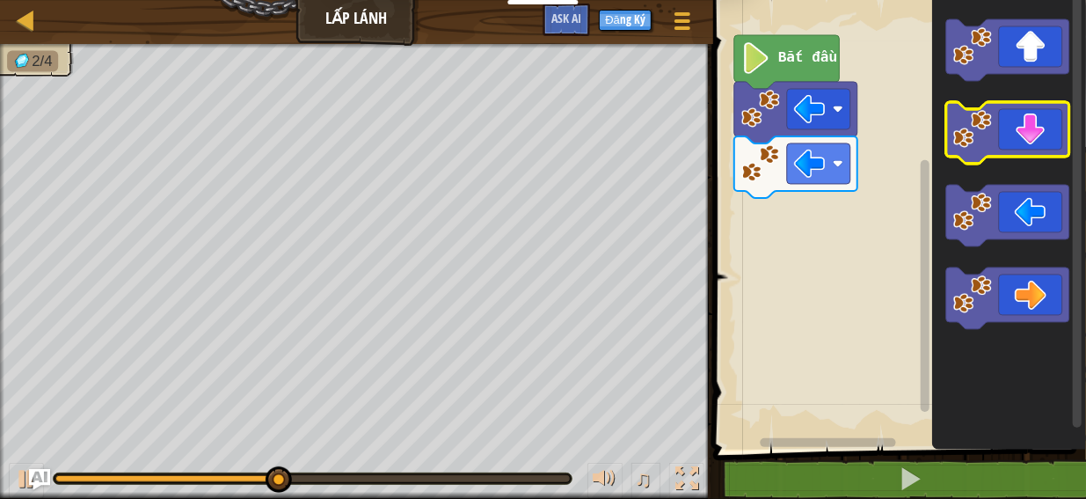
click at [1060, 142] on icon "Không gian làm việc Blockly" at bounding box center [1007, 133] width 123 height 62
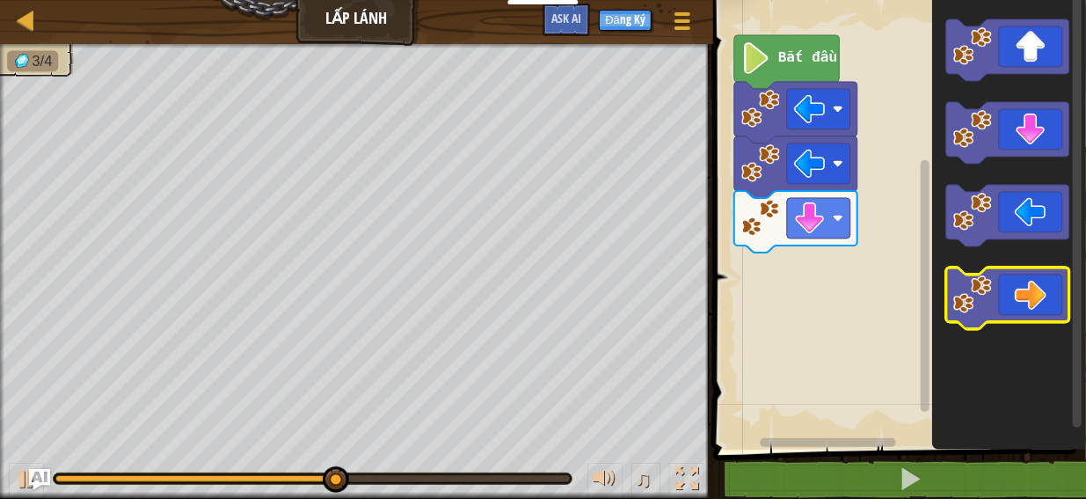
click at [1044, 300] on icon "Không gian làm việc Blockly" at bounding box center [1007, 298] width 123 height 62
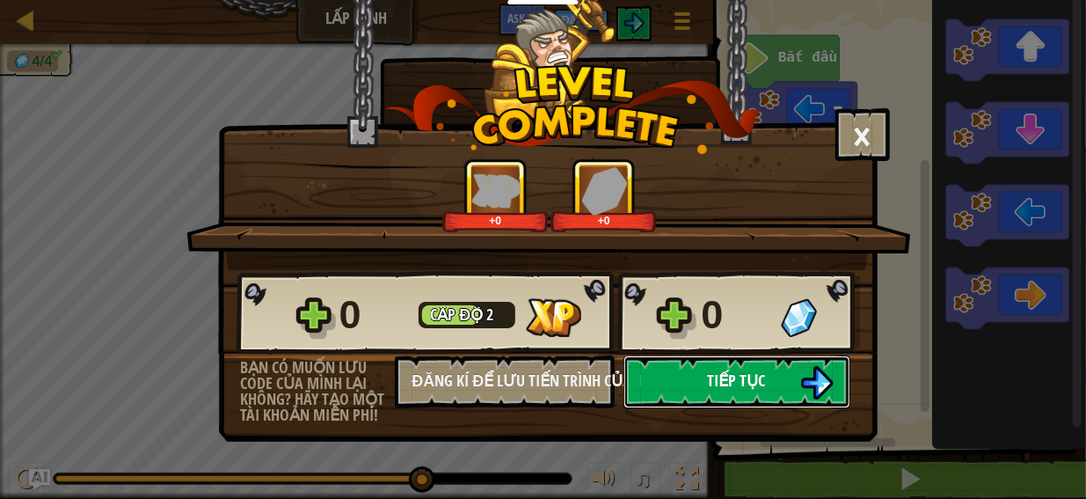
click at [700, 368] on button "Tiếp tục" at bounding box center [736, 381] width 227 height 53
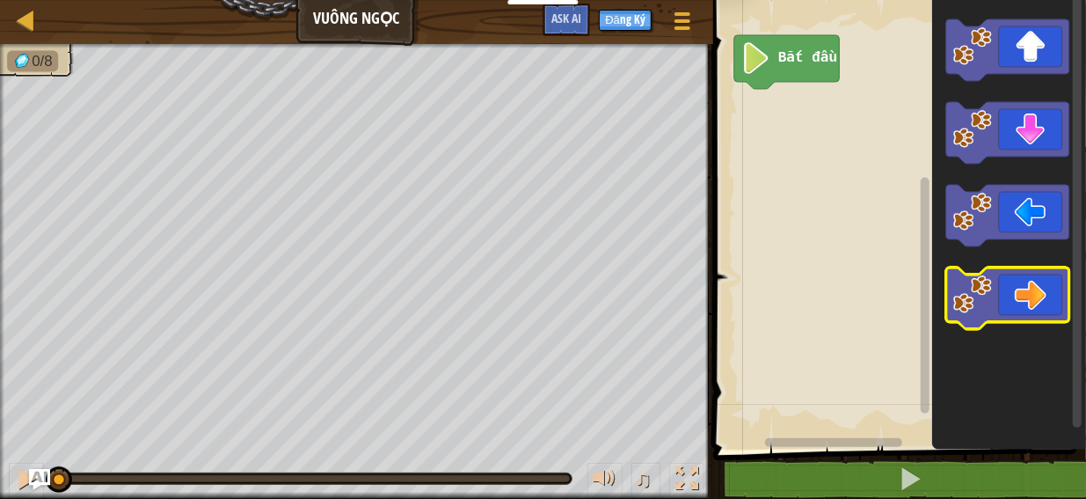
click at [1035, 314] on icon "Không gian làm việc Blockly" at bounding box center [1007, 298] width 123 height 62
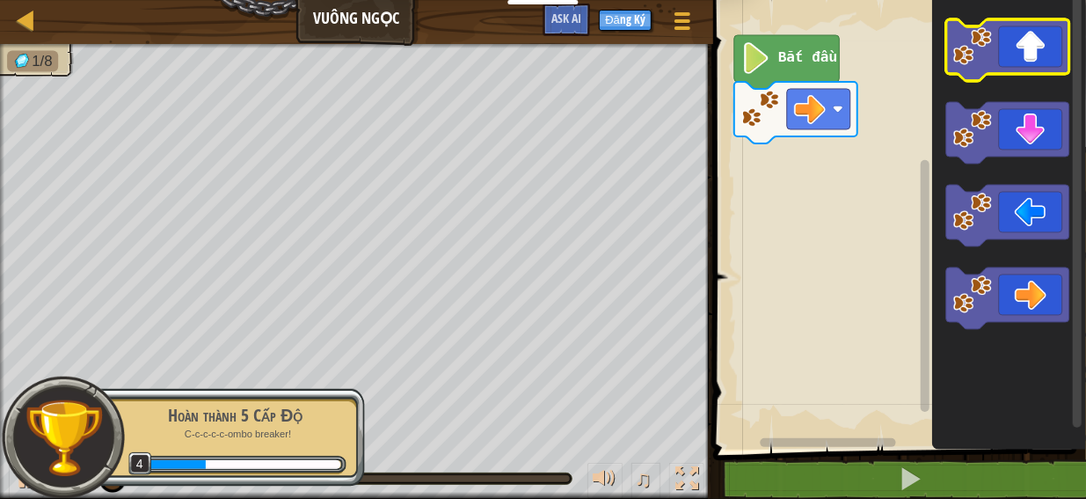
click at [1036, 47] on icon "Không gian làm việc Blockly" at bounding box center [1007, 50] width 123 height 62
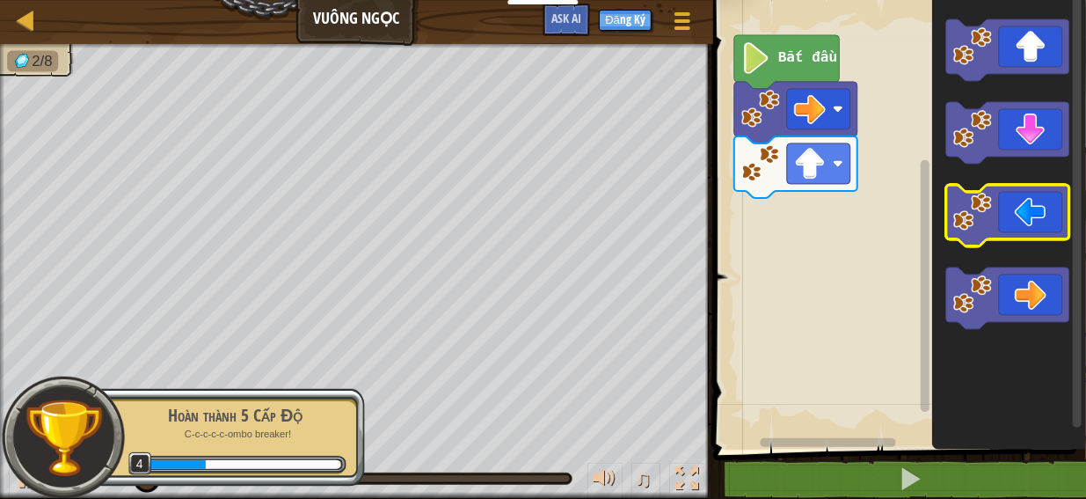
click at [1035, 197] on icon "Không gian làm việc Blockly" at bounding box center [1007, 216] width 123 height 62
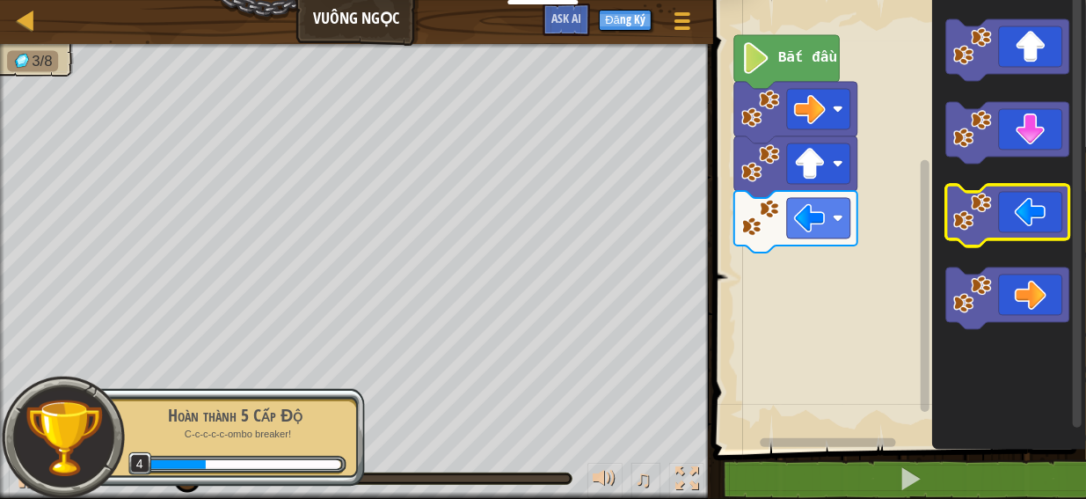
click at [1035, 197] on icon "Không gian làm việc Blockly" at bounding box center [1007, 216] width 123 height 62
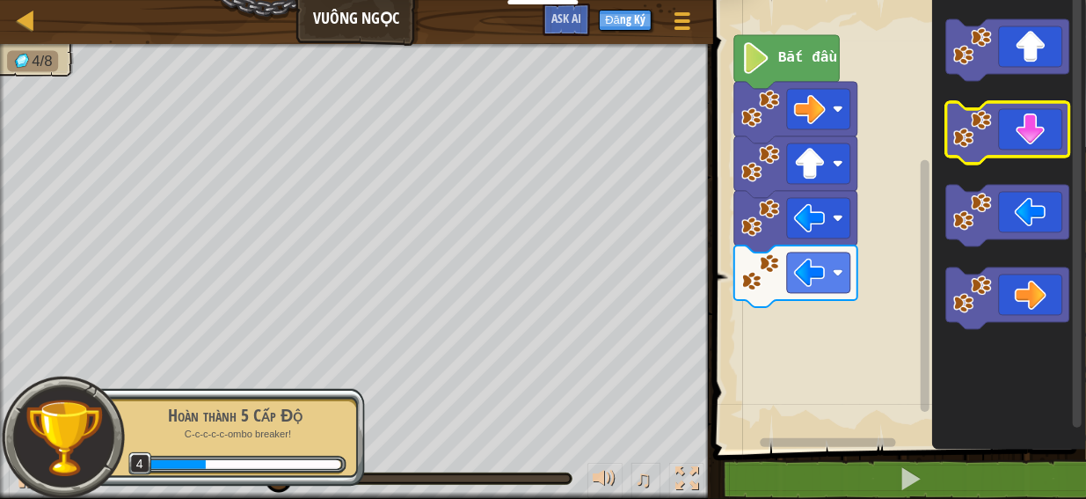
click at [1059, 142] on icon "Không gian làm việc Blockly" at bounding box center [1007, 133] width 123 height 62
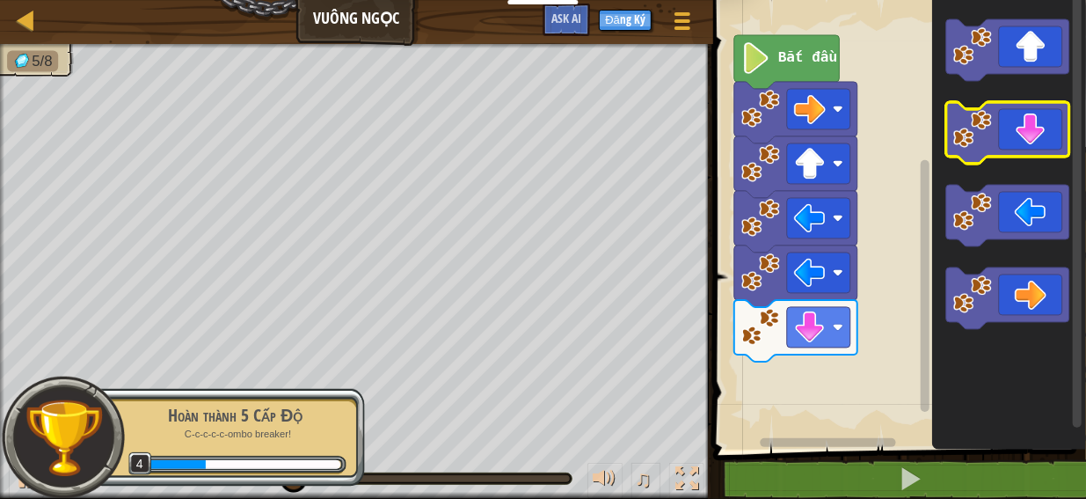
click at [1039, 131] on icon "Không gian làm việc Blockly" at bounding box center [1007, 133] width 123 height 62
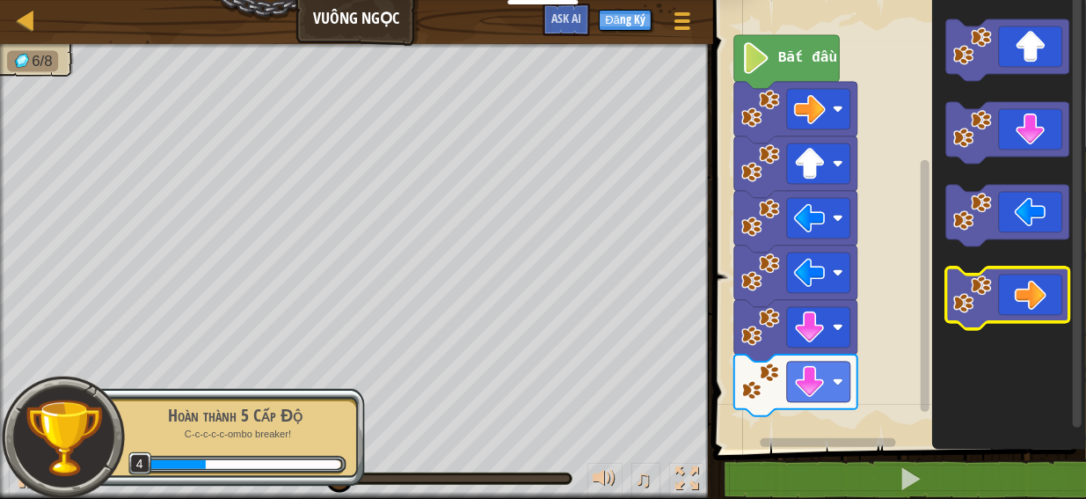
click at [1036, 281] on icon "Không gian làm việc Blockly" at bounding box center [1007, 298] width 123 height 62
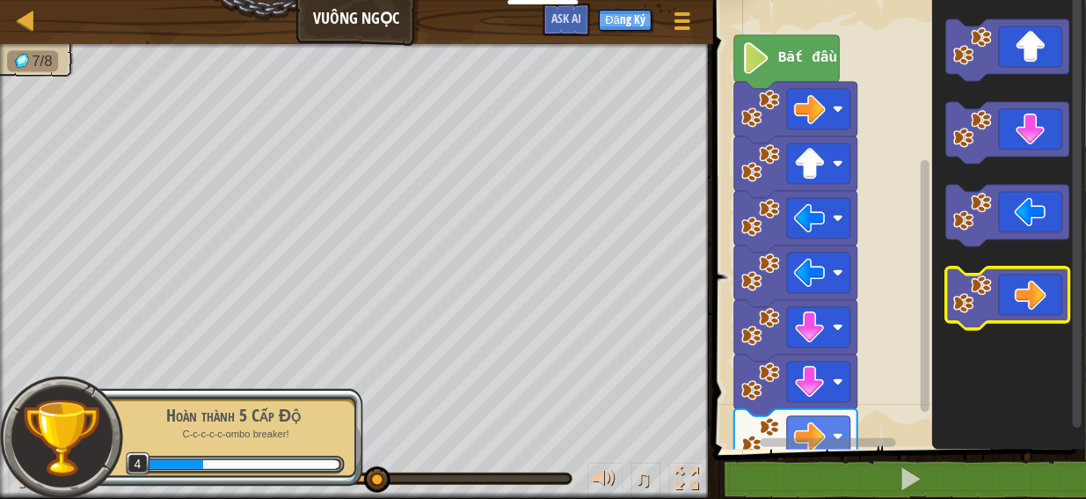
click at [1036, 281] on icon "Không gian làm việc Blockly" at bounding box center [1007, 298] width 123 height 62
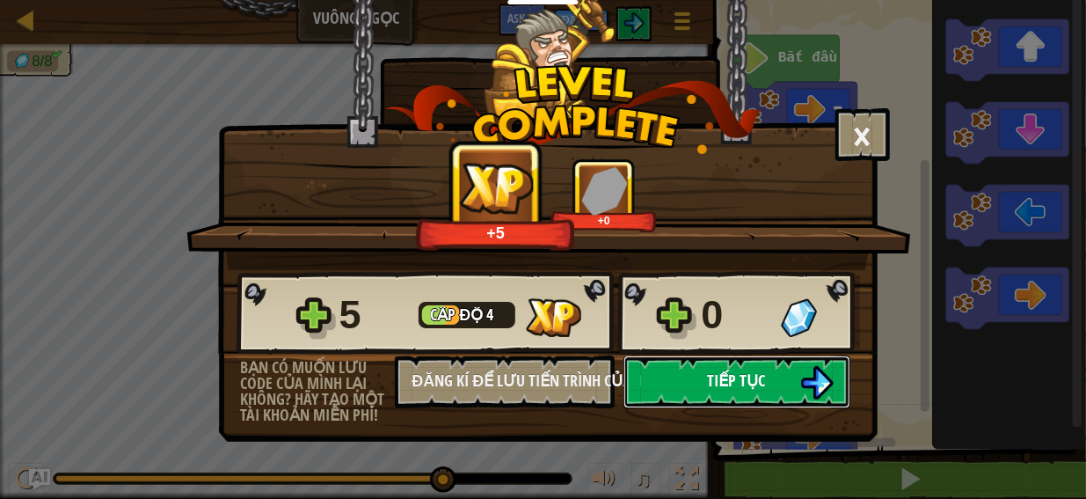
click at [743, 365] on button "Tiếp tục" at bounding box center [736, 381] width 227 height 53
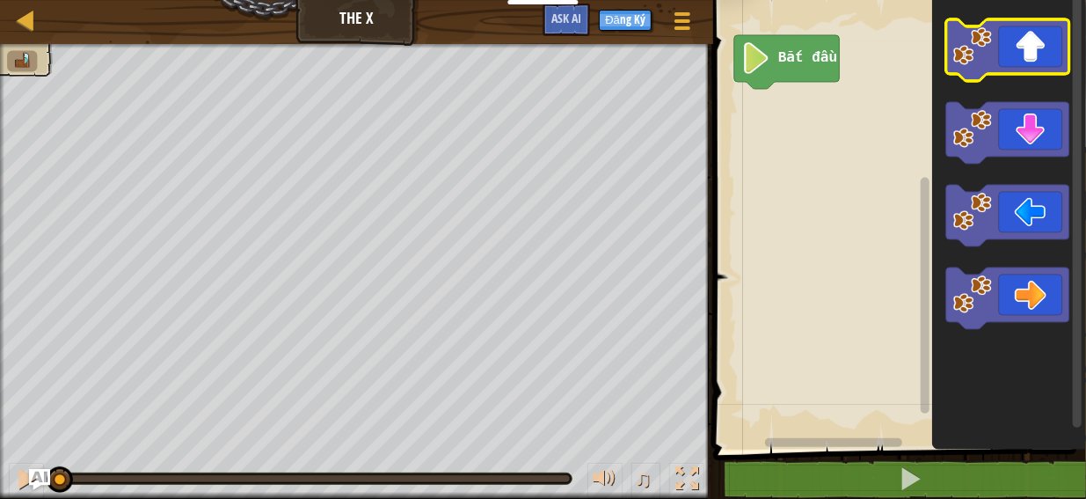
click at [1019, 53] on icon "Không gian làm việc Blockly" at bounding box center [1007, 50] width 123 height 62
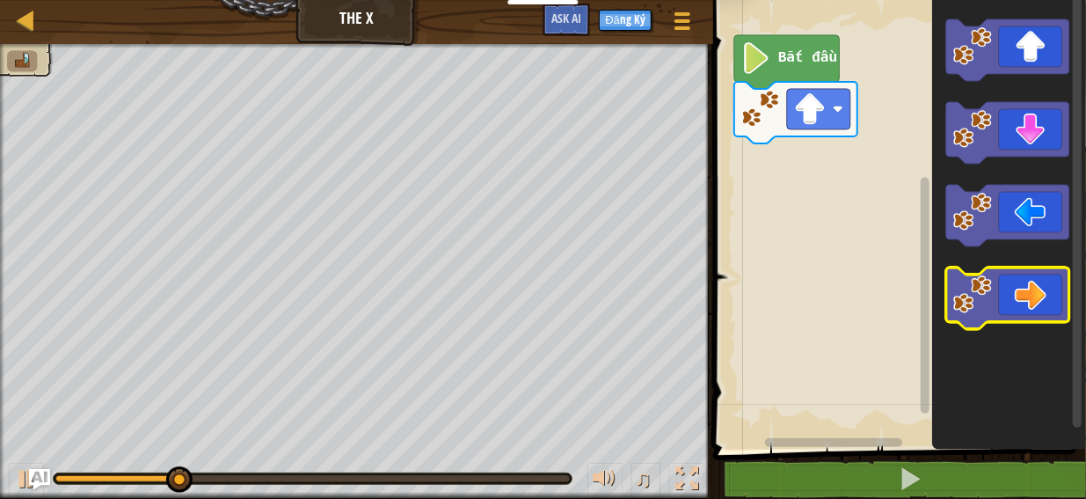
click at [1025, 291] on icon "Không gian làm việc Blockly" at bounding box center [1007, 298] width 123 height 62
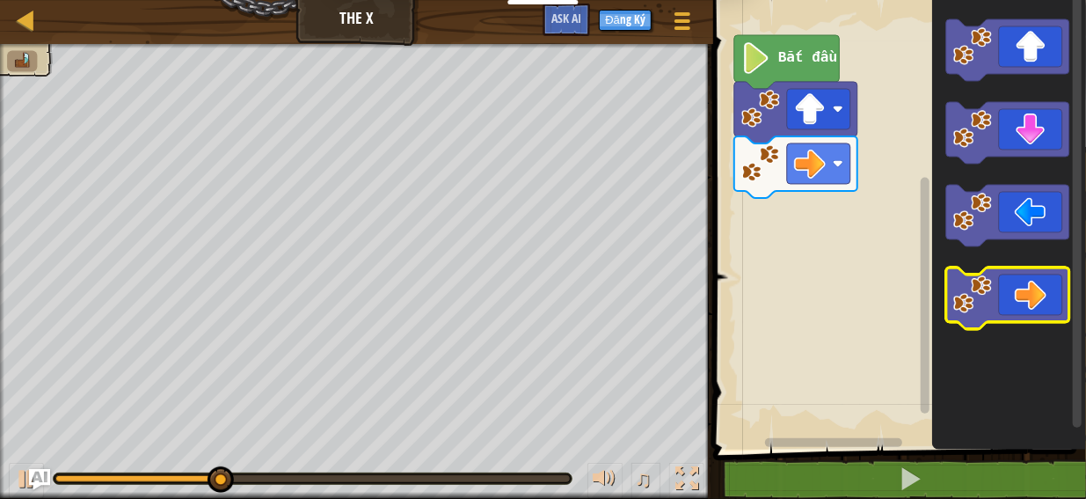
click at [1025, 291] on icon "Không gian làm việc Blockly" at bounding box center [1007, 298] width 123 height 62
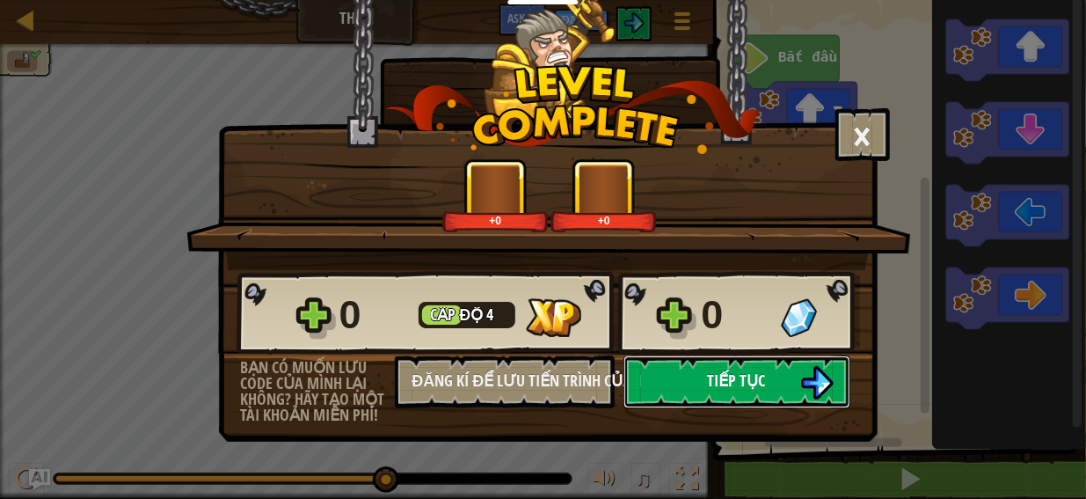
click at [701, 395] on button "Tiếp tục" at bounding box center [736, 381] width 227 height 53
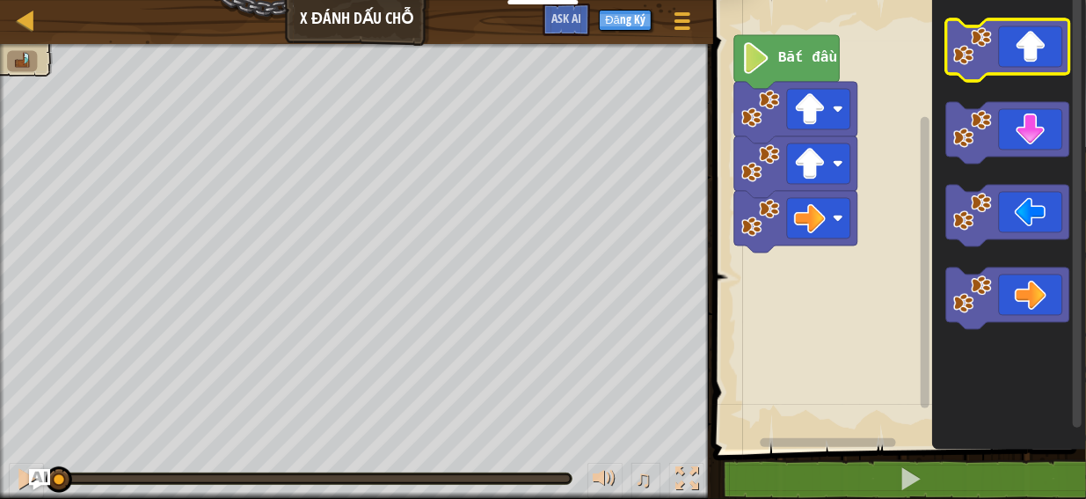
click at [1057, 55] on icon "Không gian làm việc Blockly" at bounding box center [1007, 50] width 123 height 62
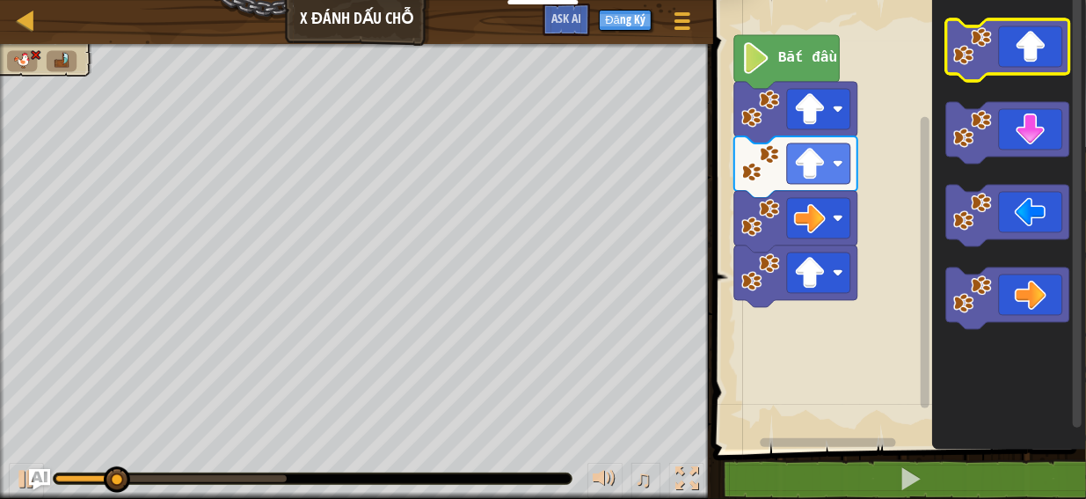
click at [1057, 55] on icon "Không gian làm việc Blockly" at bounding box center [1007, 50] width 123 height 62
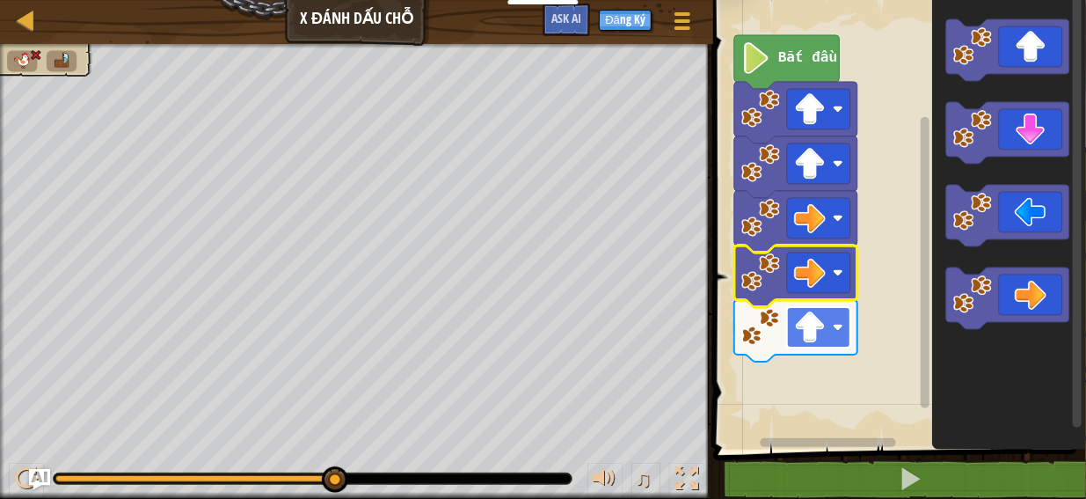
click at [841, 333] on rect "Không gian làm việc Blockly" at bounding box center [818, 327] width 63 height 40
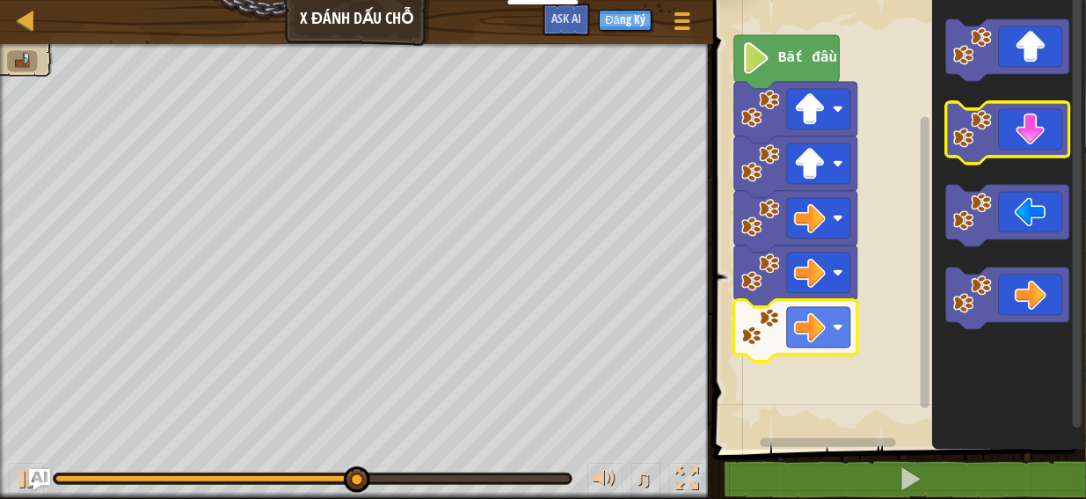
click at [1028, 148] on icon "Không gian làm việc Blockly" at bounding box center [1007, 133] width 123 height 62
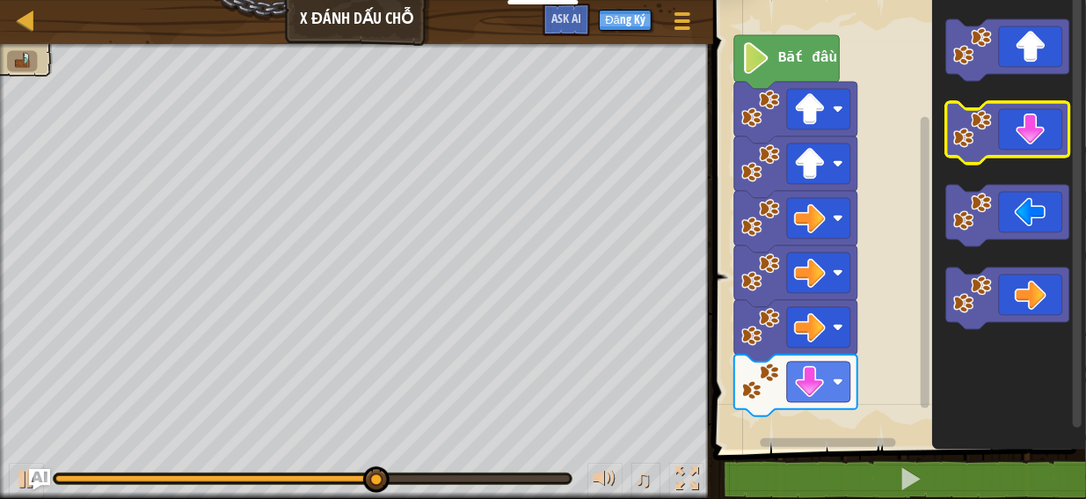
click at [1028, 148] on icon "Không gian làm việc Blockly" at bounding box center [1007, 133] width 123 height 62
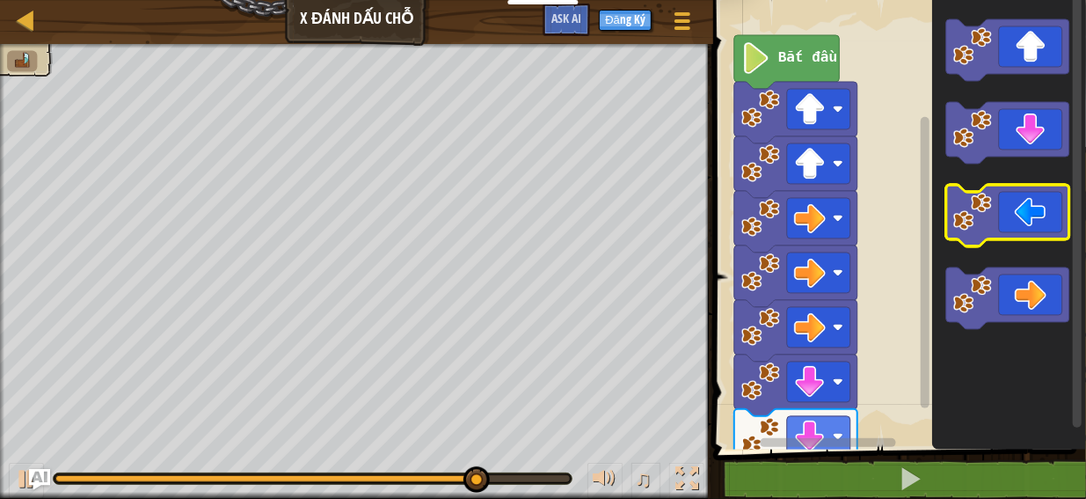
click at [1024, 224] on icon "Không gian làm việc Blockly" at bounding box center [1007, 216] width 123 height 62
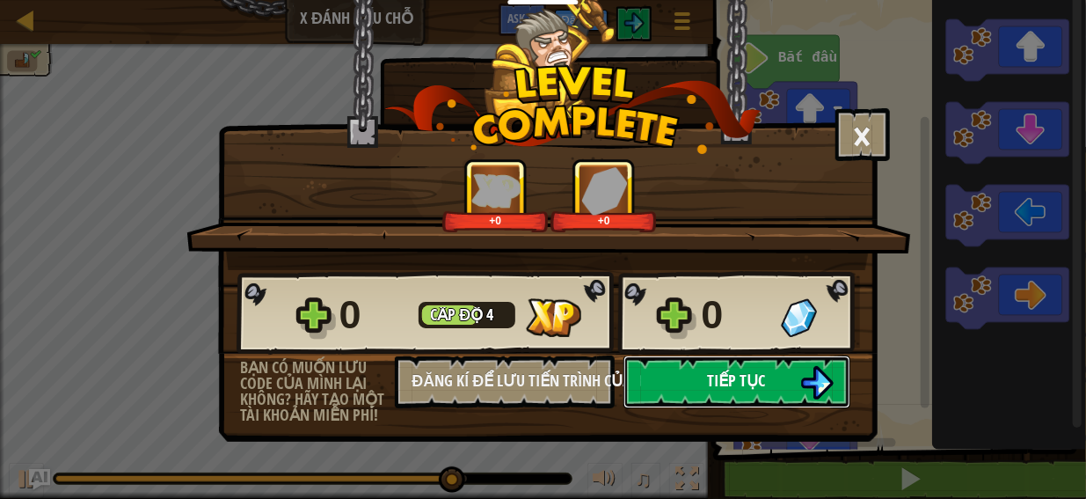
click at [798, 375] on button "Tiếp tục" at bounding box center [736, 381] width 227 height 53
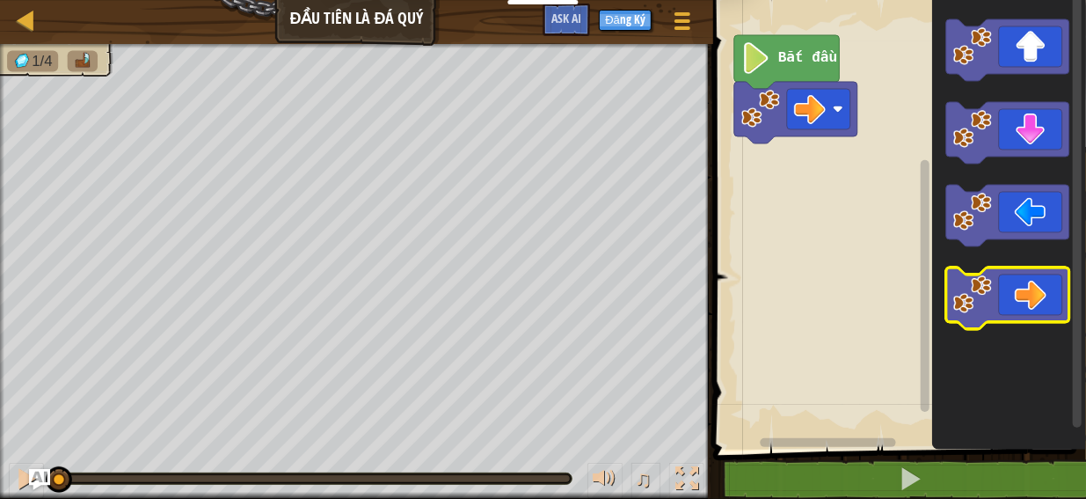
click at [1031, 271] on icon "Không gian làm việc Blockly" at bounding box center [1007, 298] width 123 height 62
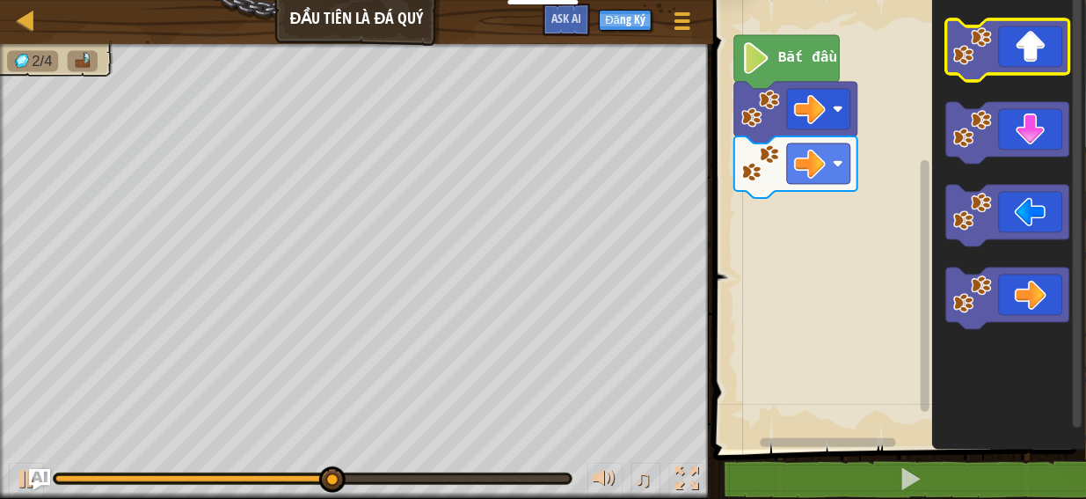
click at [1026, 68] on icon "Không gian làm việc Blockly" at bounding box center [1007, 50] width 123 height 62
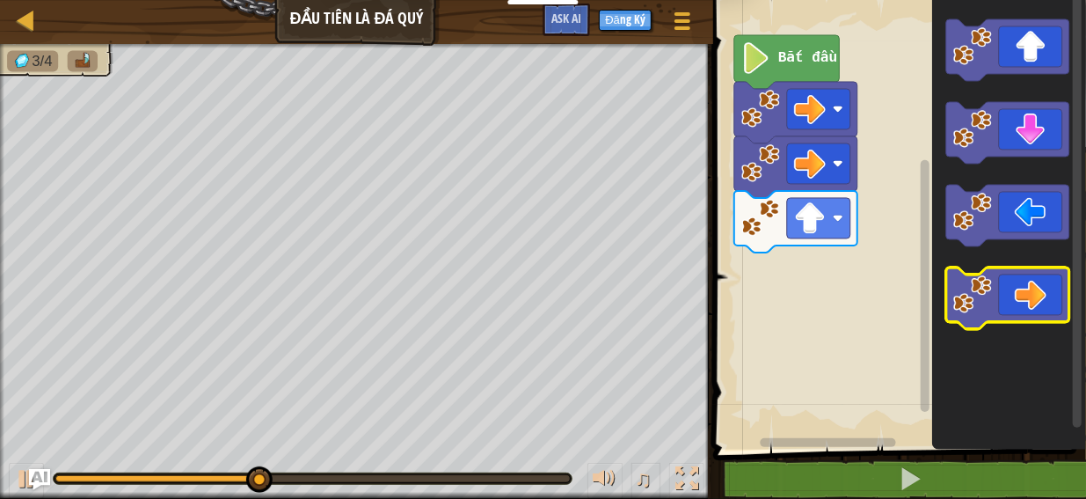
click at [1032, 303] on icon "Không gian làm việc Blockly" at bounding box center [1007, 298] width 123 height 62
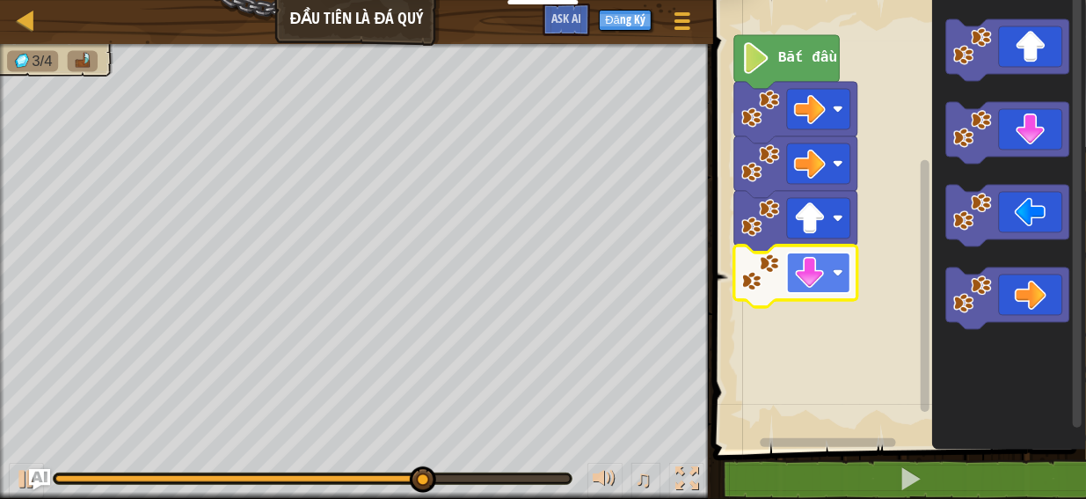
click at [824, 278] on image "Không gian làm việc Blockly" at bounding box center [810, 273] width 32 height 32
click at [818, 276] on image "Không gian làm việc Blockly" at bounding box center [810, 273] width 32 height 32
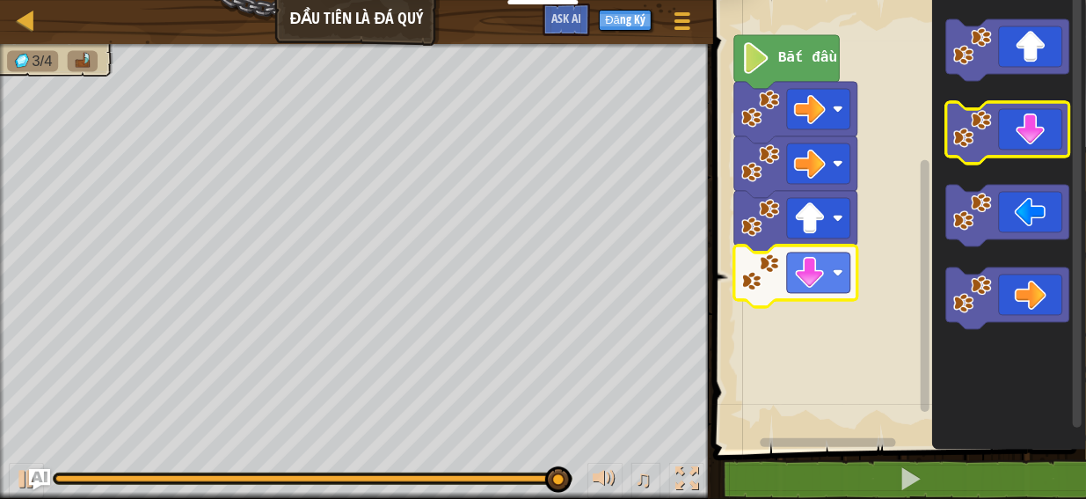
click at [1043, 119] on icon "Không gian làm việc Blockly" at bounding box center [1007, 133] width 123 height 62
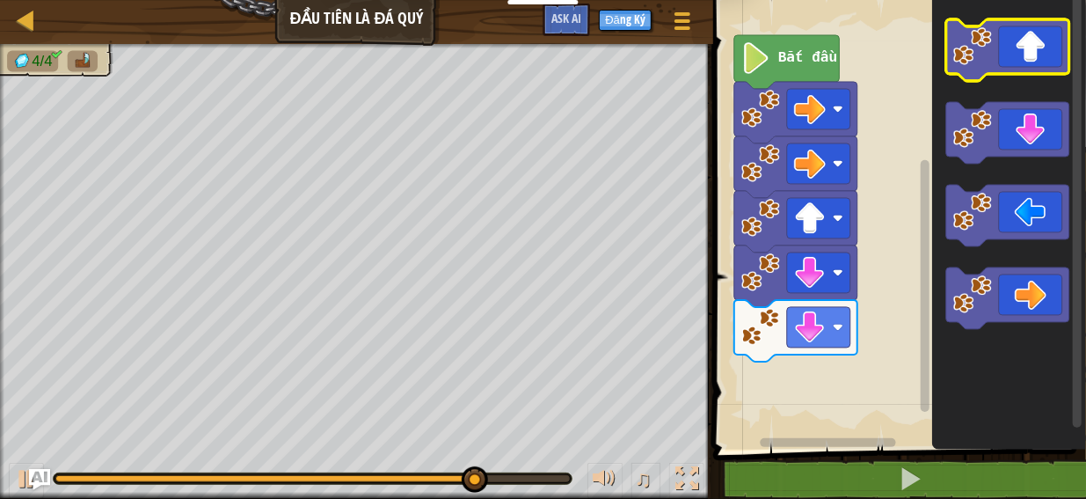
click at [1022, 59] on icon "Không gian làm việc Blockly" at bounding box center [1007, 50] width 123 height 62
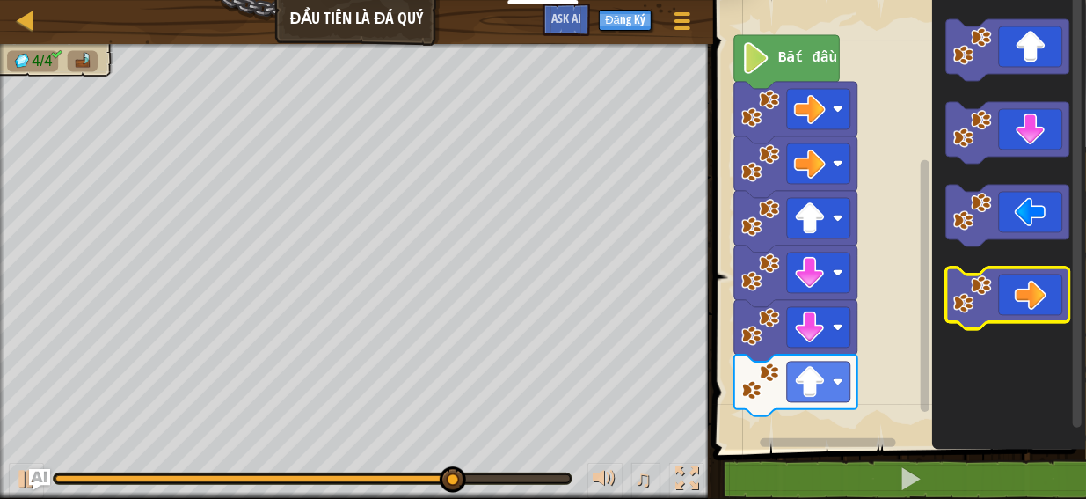
click at [1046, 284] on icon "Không gian làm việc Blockly" at bounding box center [1007, 298] width 123 height 62
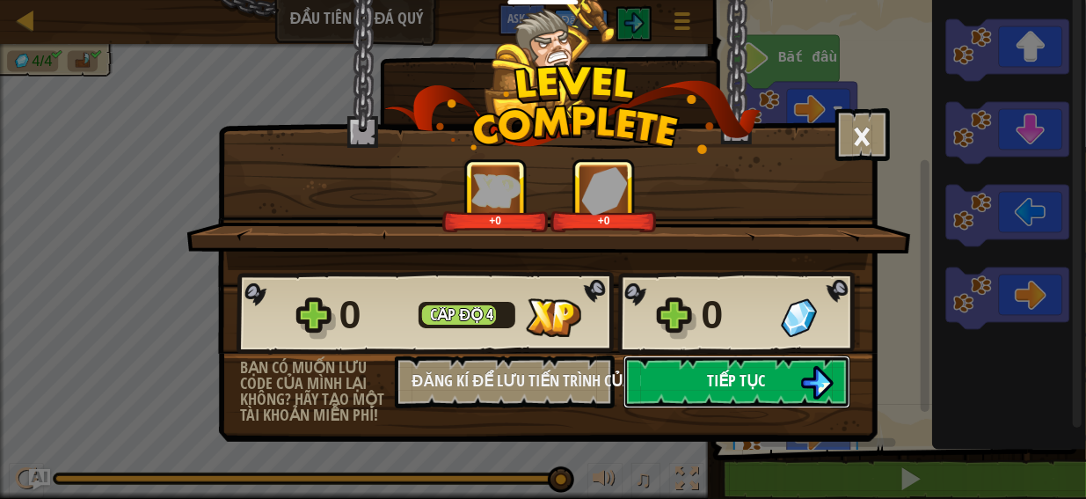
click at [749, 389] on span "Tiếp tục" at bounding box center [737, 380] width 58 height 22
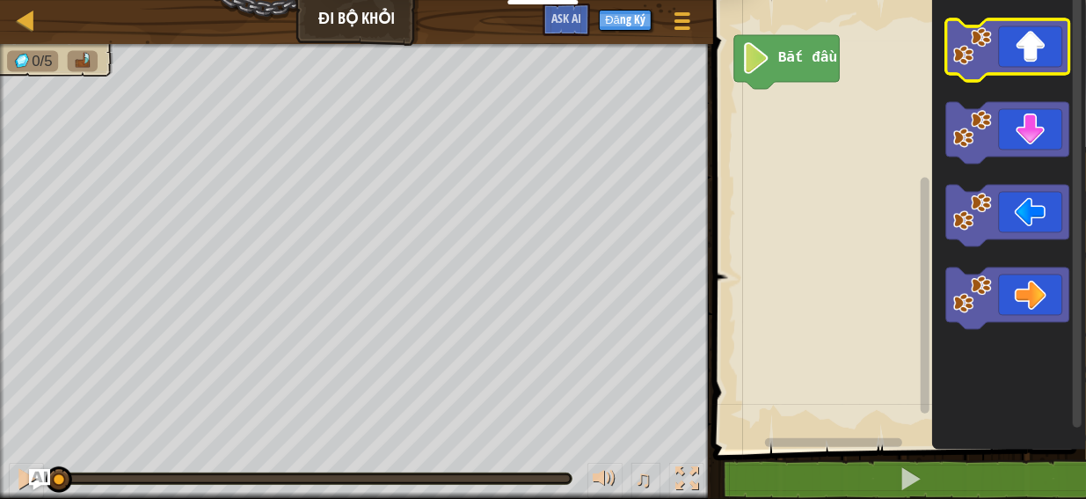
click at [1037, 48] on icon "Không gian làm việc Blockly" at bounding box center [1007, 50] width 123 height 62
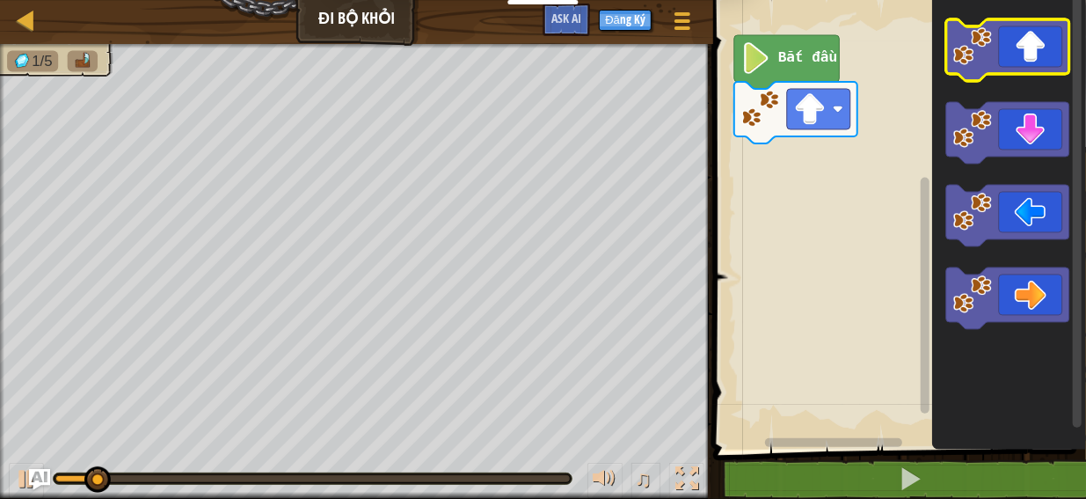
click at [1037, 48] on icon "Không gian làm việc Blockly" at bounding box center [1007, 50] width 123 height 62
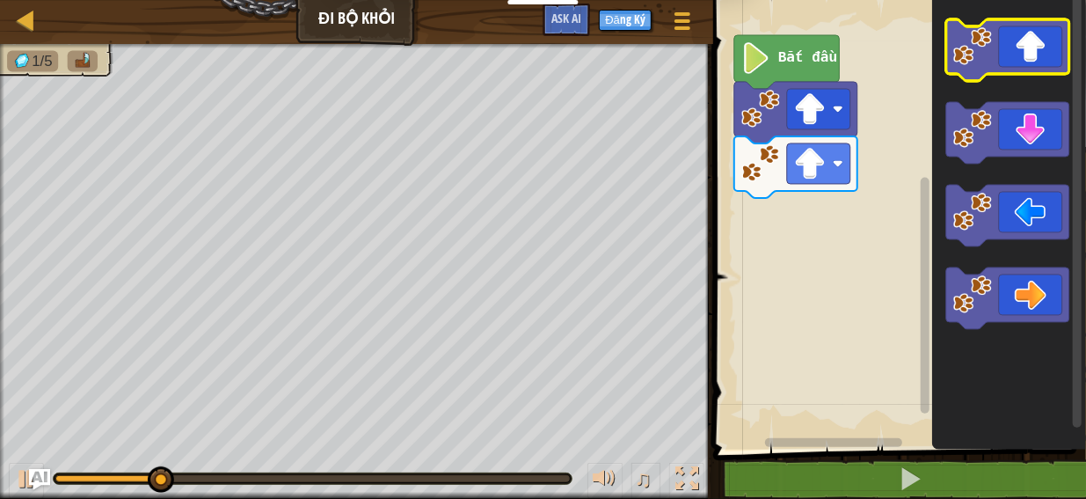
click at [1038, 48] on icon "Không gian làm việc Blockly" at bounding box center [1007, 50] width 123 height 62
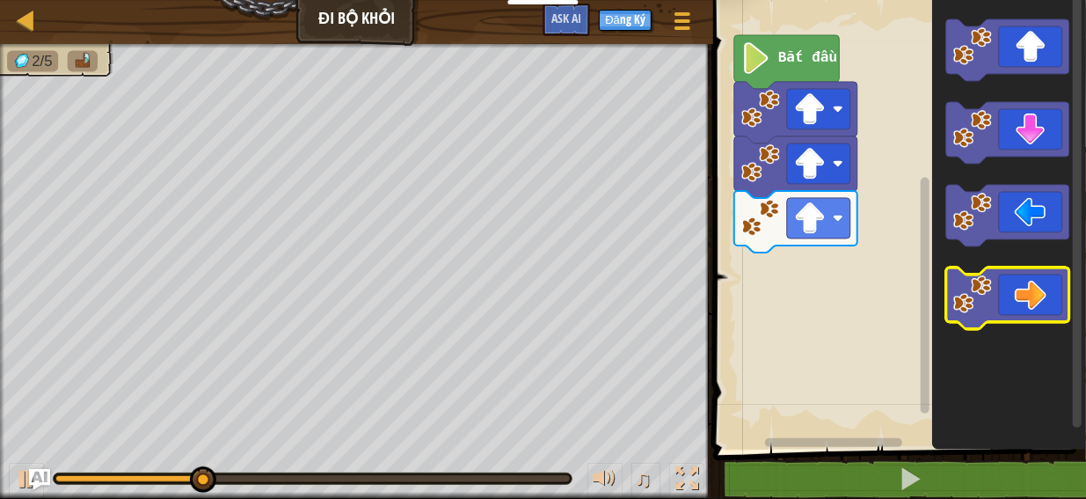
click at [1040, 303] on icon "Không gian làm việc Blockly" at bounding box center [1007, 298] width 123 height 62
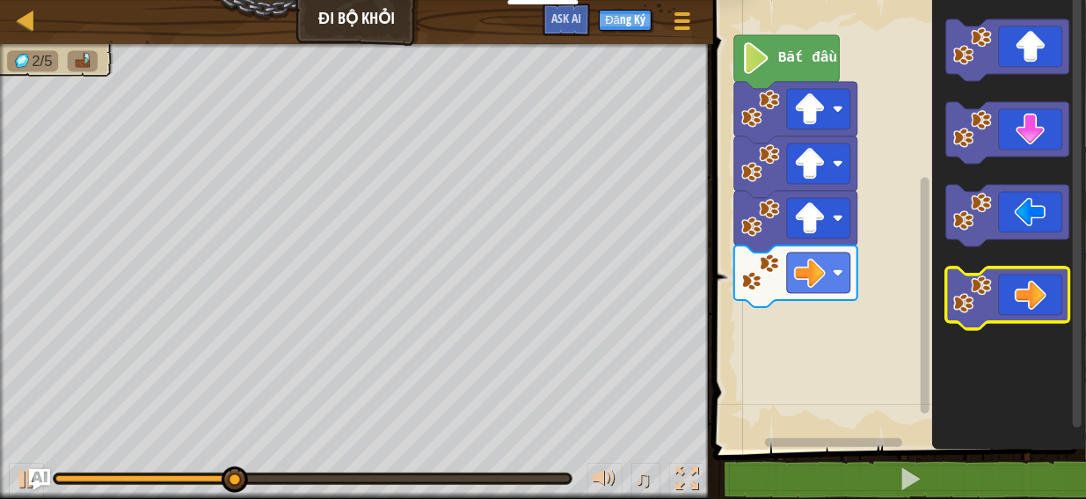
click at [1040, 303] on icon "Không gian làm việc Blockly" at bounding box center [1007, 298] width 123 height 62
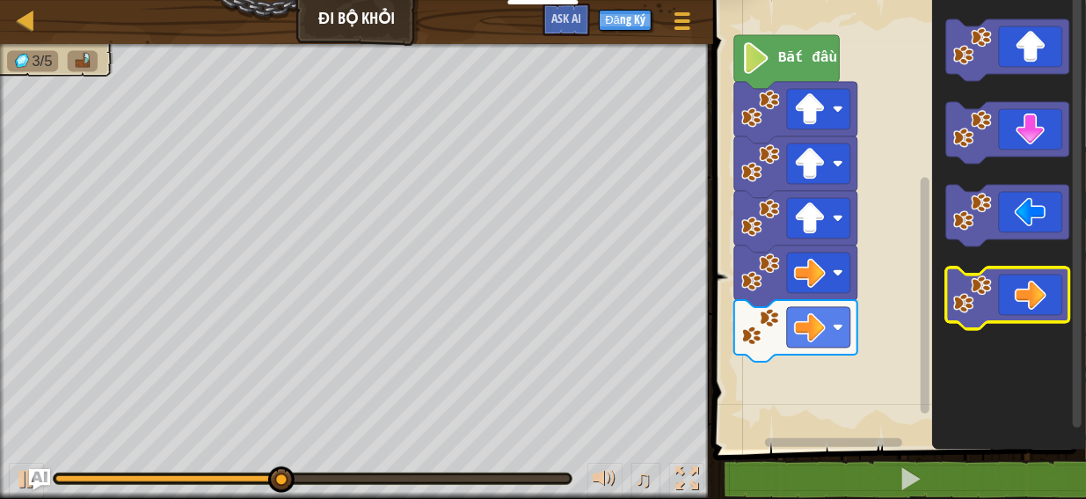
click at [1040, 303] on icon "Không gian làm việc Blockly" at bounding box center [1007, 298] width 123 height 62
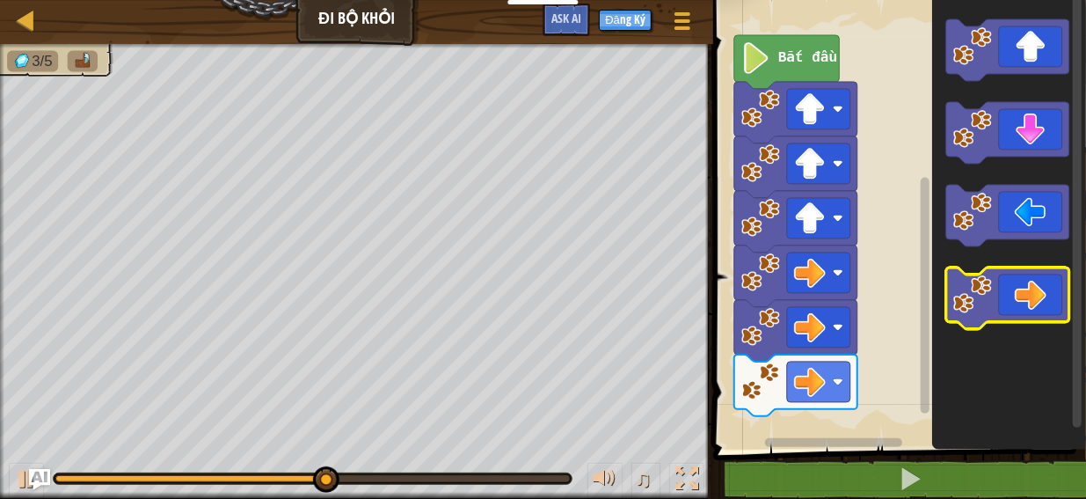
click at [1040, 303] on icon "Không gian làm việc Blockly" at bounding box center [1007, 298] width 123 height 62
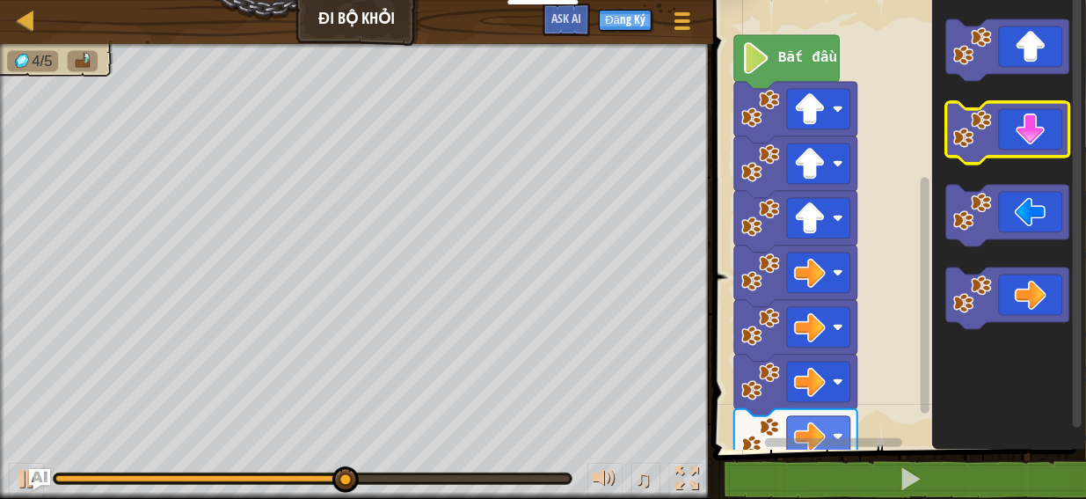
click at [1036, 137] on icon "Không gian làm việc Blockly" at bounding box center [1007, 133] width 123 height 62
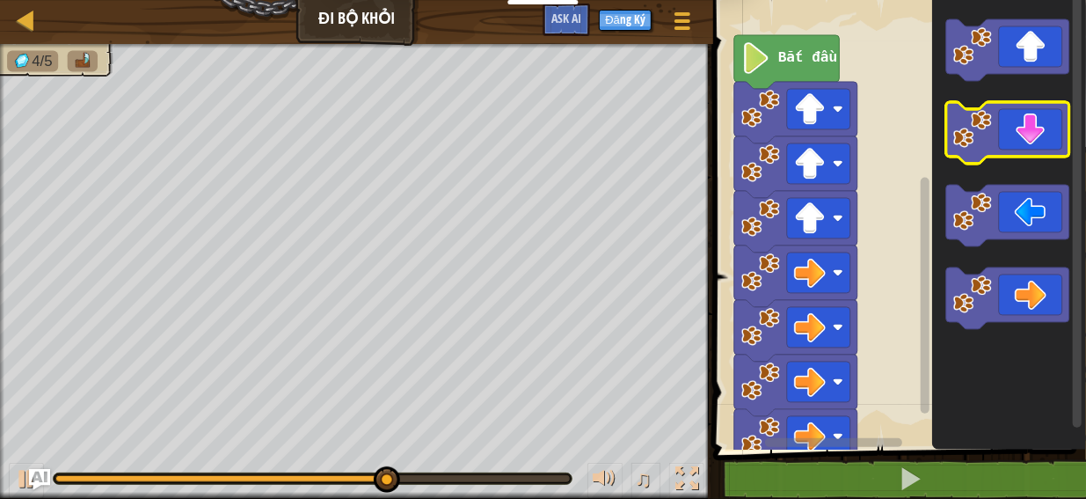
click at [1036, 137] on icon "Không gian làm việc Blockly" at bounding box center [1007, 133] width 123 height 62
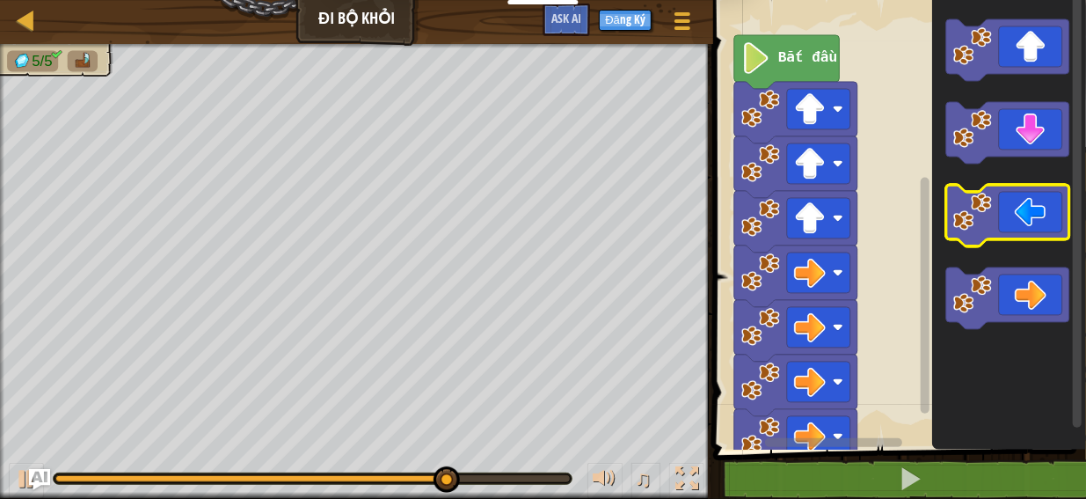
click at [1038, 220] on icon "Không gian làm việc Blockly" at bounding box center [1007, 216] width 123 height 62
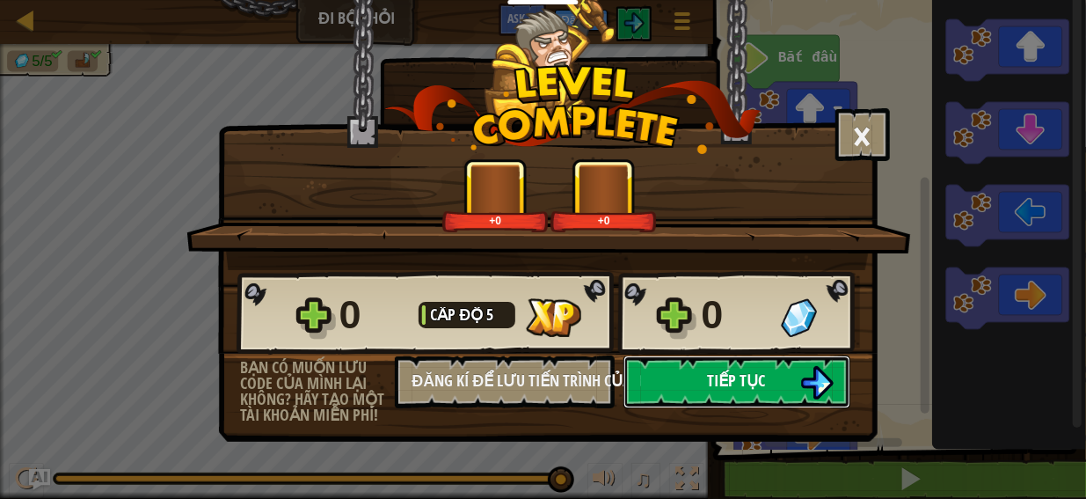
click at [776, 369] on button "Tiếp tục" at bounding box center [736, 381] width 227 height 53
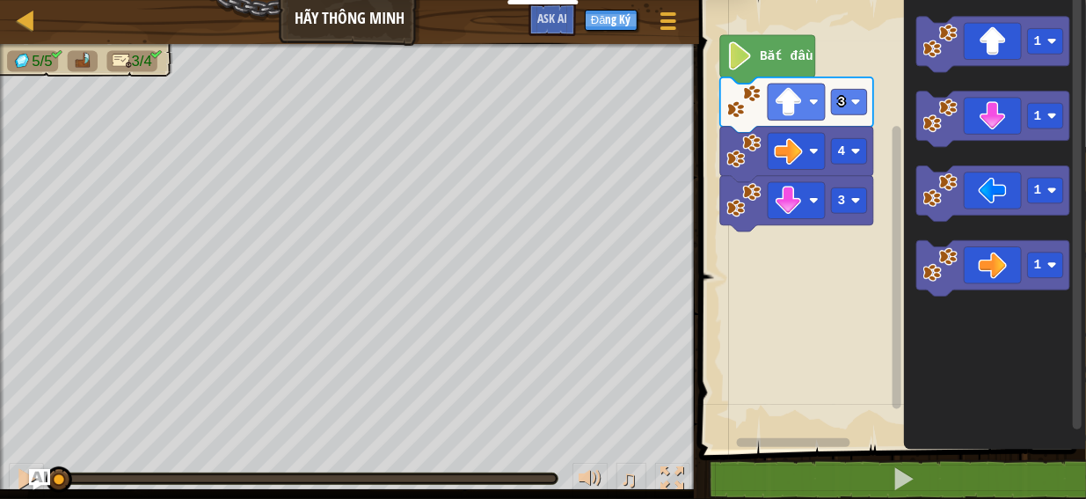
click at [793, 56] on text "Bắt đầu" at bounding box center [787, 56] width 54 height 14
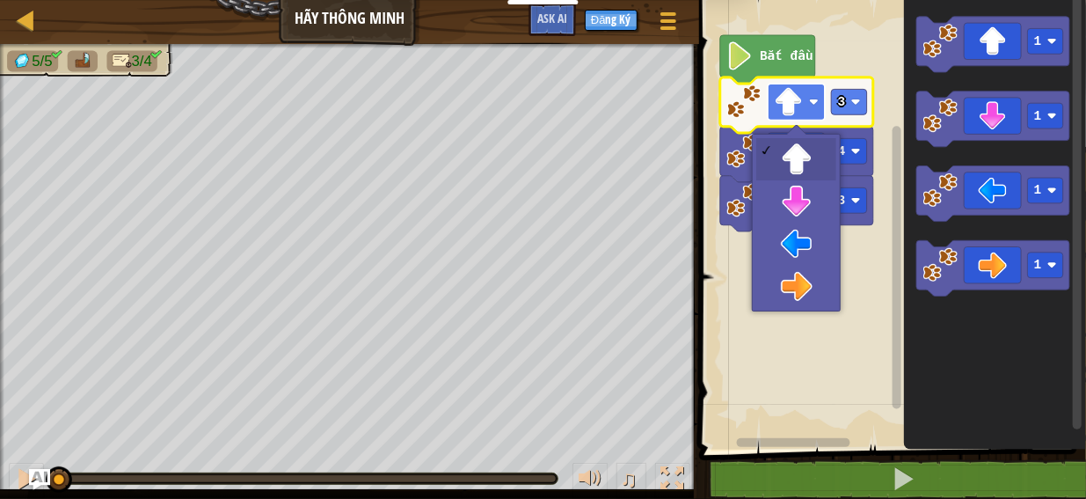
click at [805, 101] on rect "Không gian làm việc Blockly" at bounding box center [796, 102] width 57 height 37
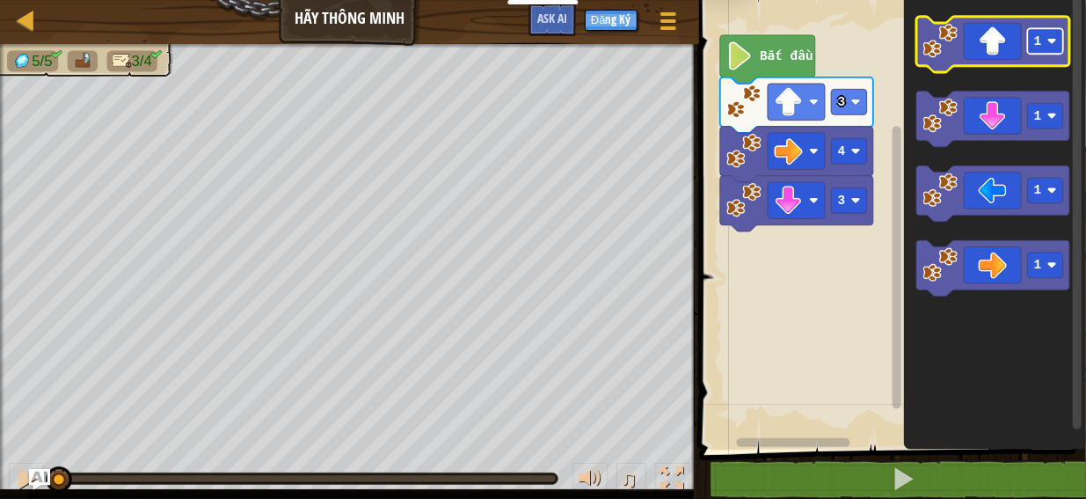
click at [1055, 46] on rect "Không gian làm việc Blockly" at bounding box center [1044, 41] width 35 height 26
click at [982, 47] on icon "Không gian làm việc Blockly" at bounding box center [992, 44] width 153 height 55
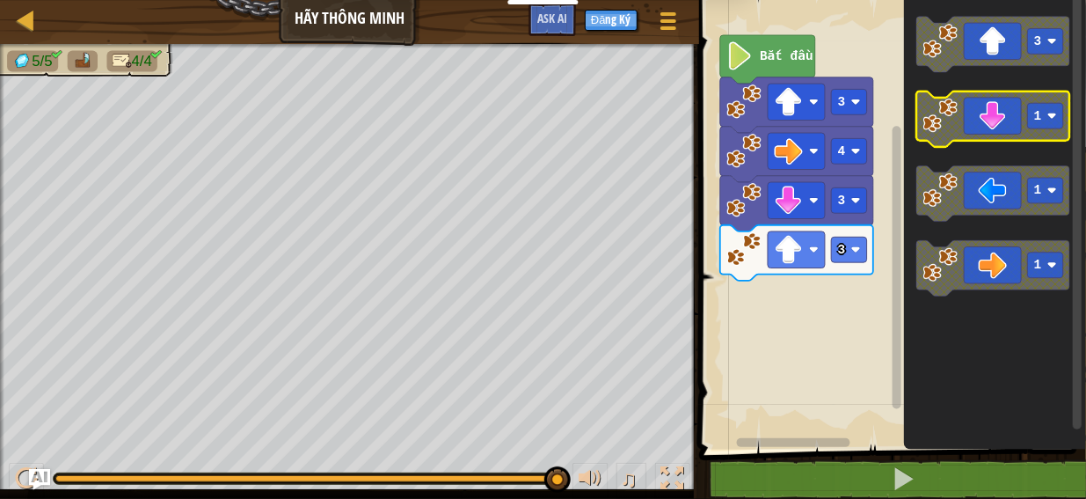
click at [992, 122] on icon "Không gian làm việc Blockly" at bounding box center [992, 118] width 153 height 55
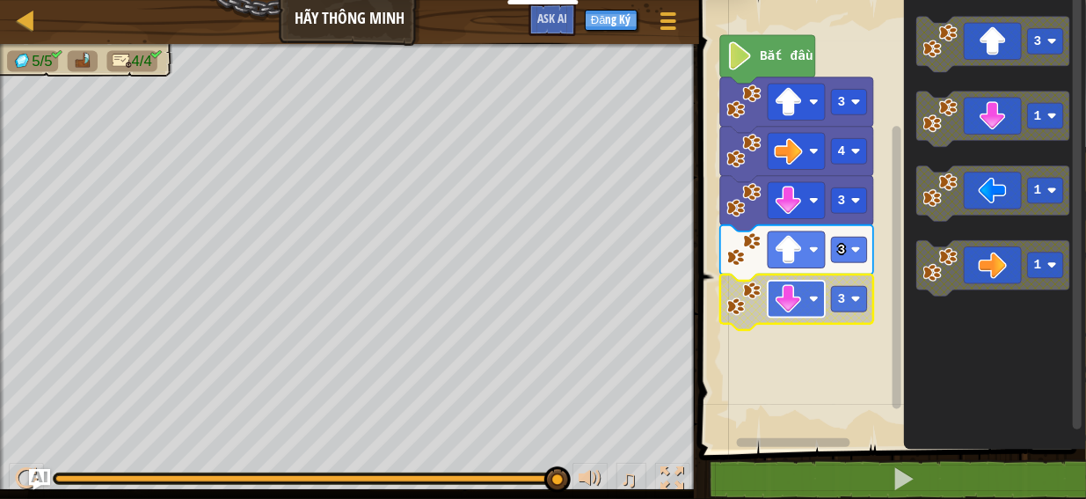
click at [776, 308] on image "Không gian làm việc Blockly" at bounding box center [788, 299] width 29 height 29
click at [819, 252] on rect "Không gian làm việc Blockly" at bounding box center [796, 249] width 57 height 37
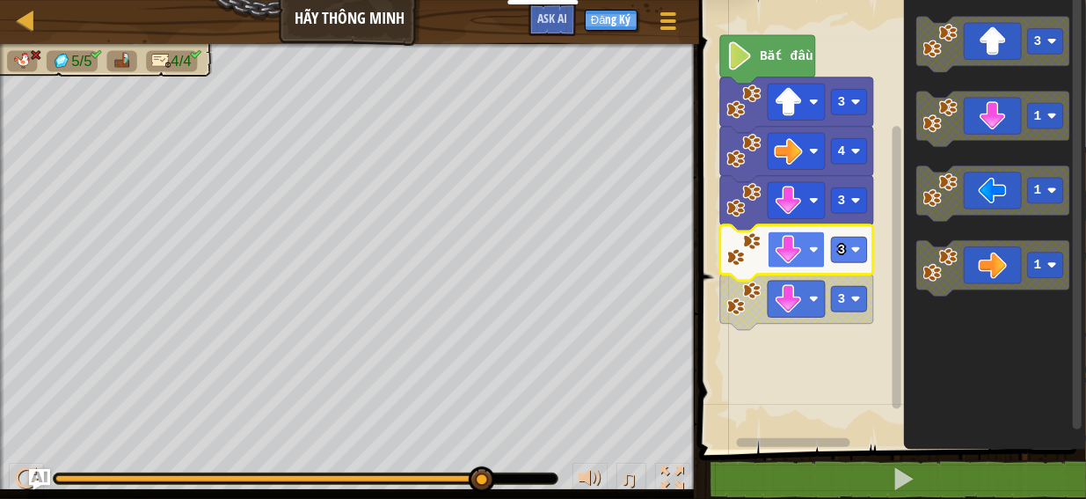
click at [813, 245] on image "Không gian làm việc Blockly" at bounding box center [814, 249] width 10 height 10
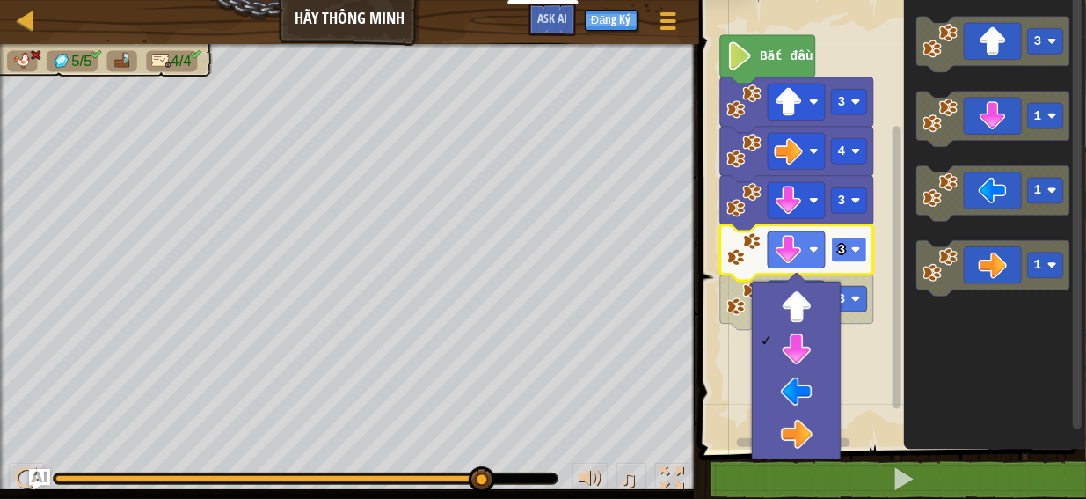
click at [856, 251] on image "Không gian làm việc Blockly" at bounding box center [855, 249] width 10 height 10
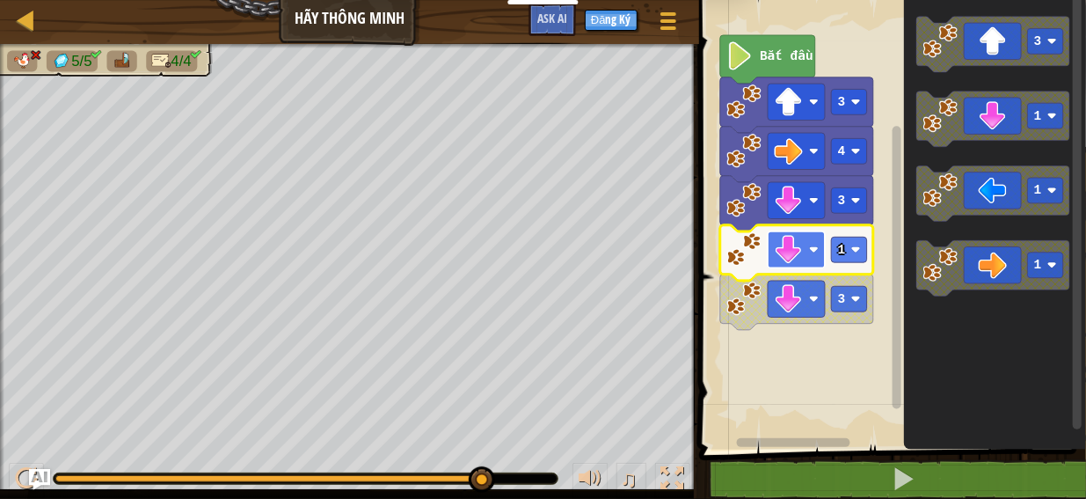
click at [816, 259] on rect "Không gian làm việc Blockly" at bounding box center [796, 249] width 57 height 37
